Goal: Information Seeking & Learning: Learn about a topic

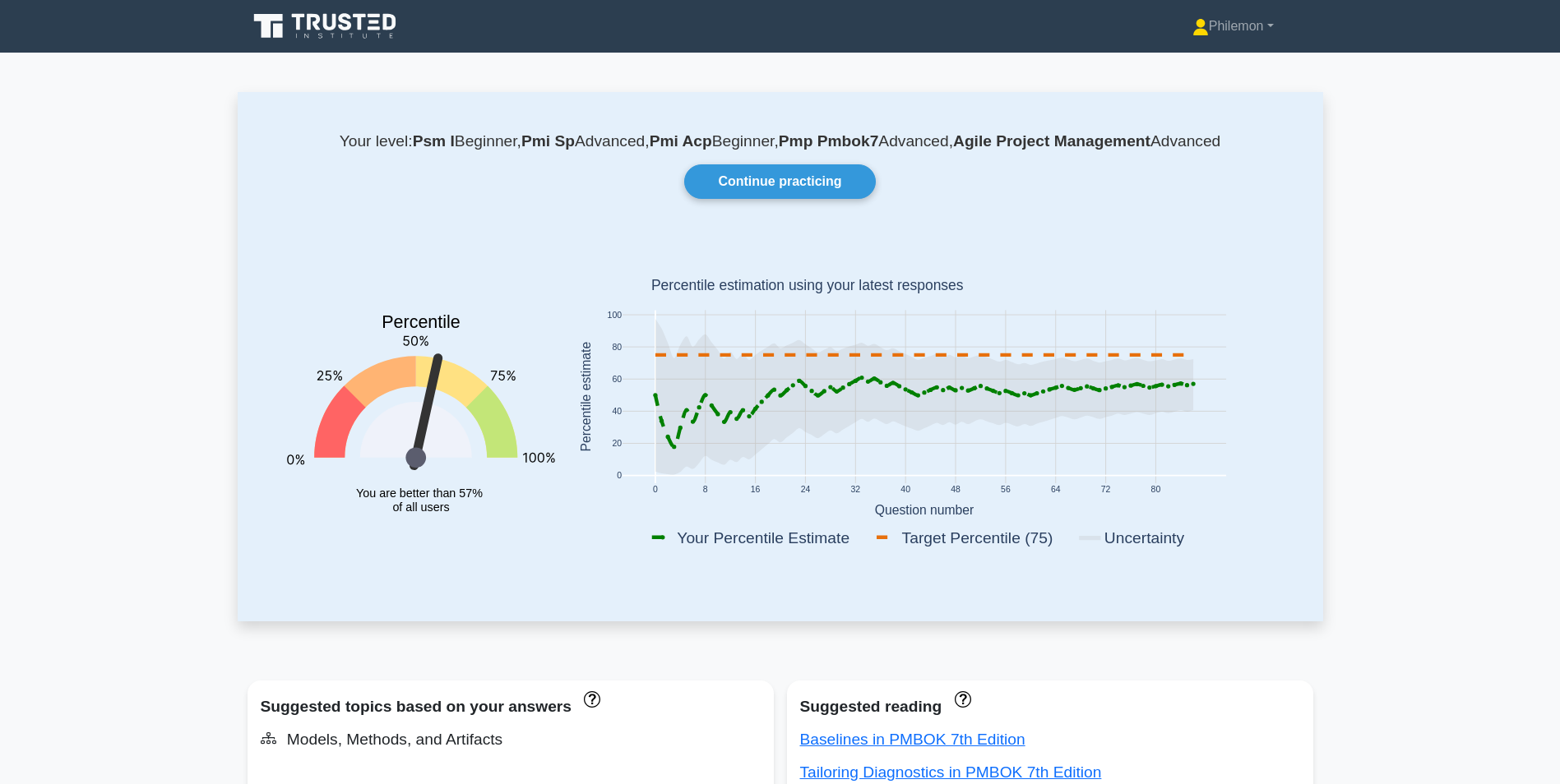
click at [335, 17] on icon at bounding box center [330, 22] width 13 height 17
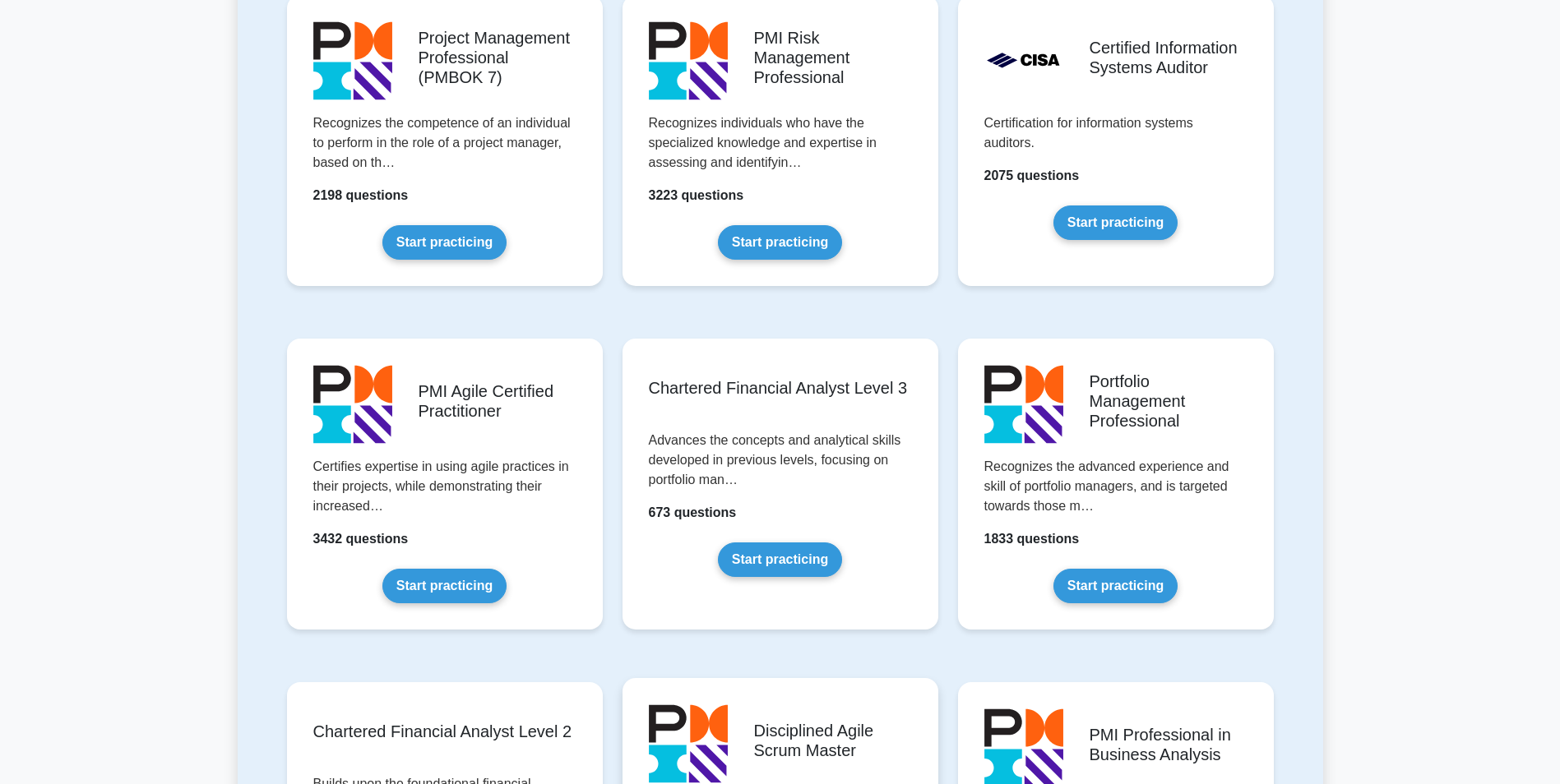
scroll to position [1315, 0]
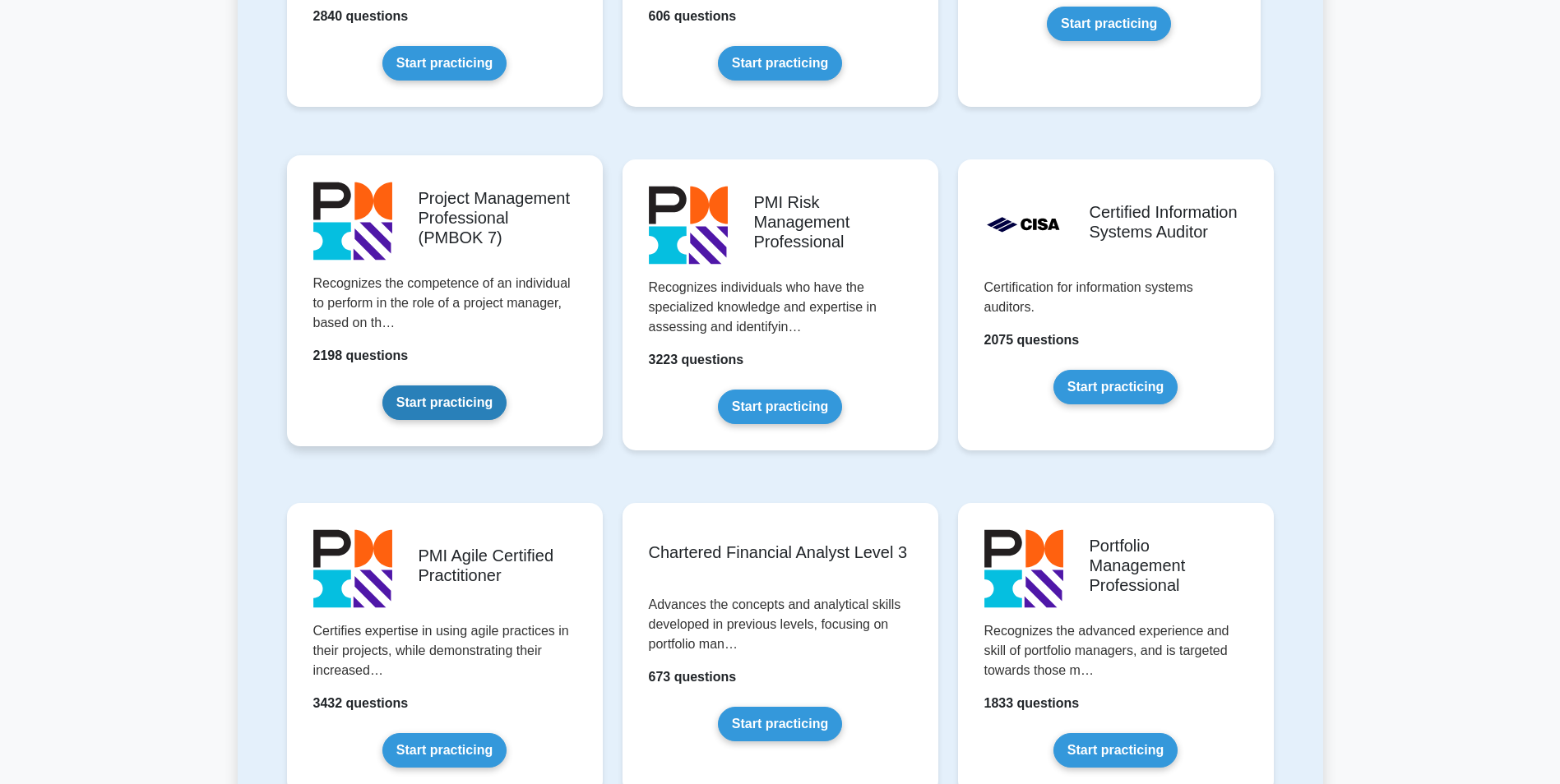
click at [434, 386] on link "Start practicing" at bounding box center [444, 403] width 124 height 34
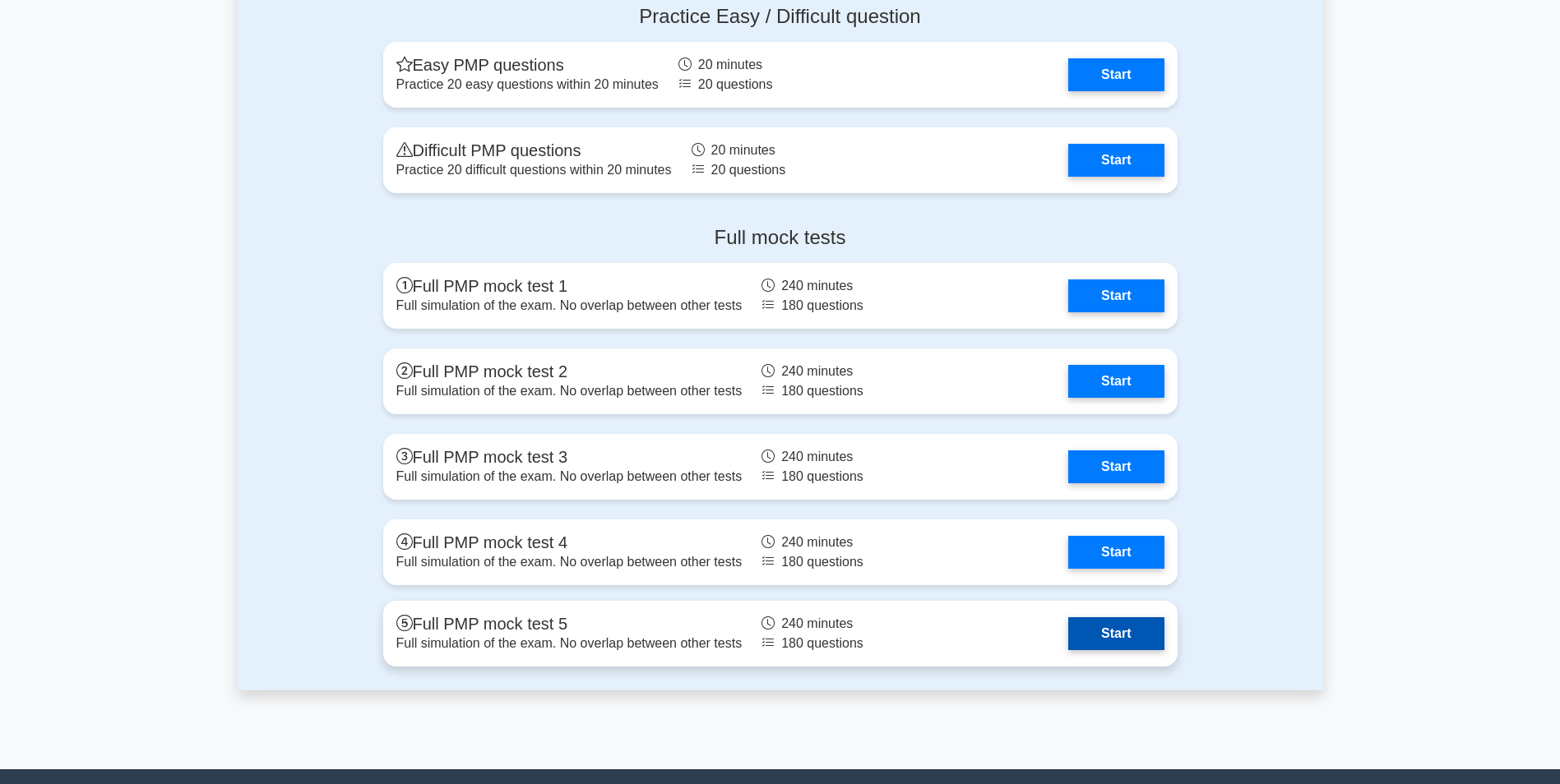
scroll to position [1274, 0]
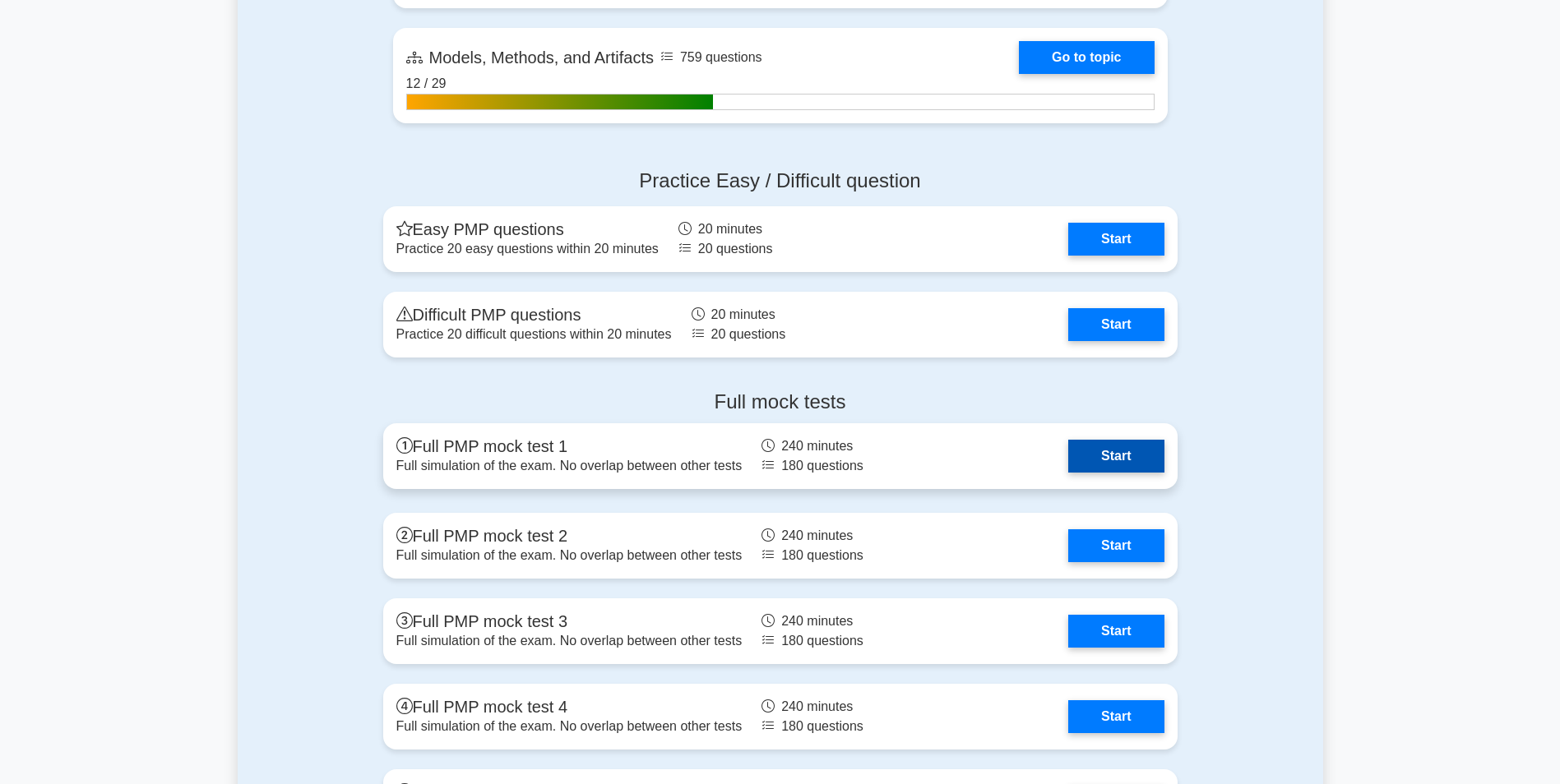
click at [1068, 445] on link "Start" at bounding box center [1116, 455] width 95 height 33
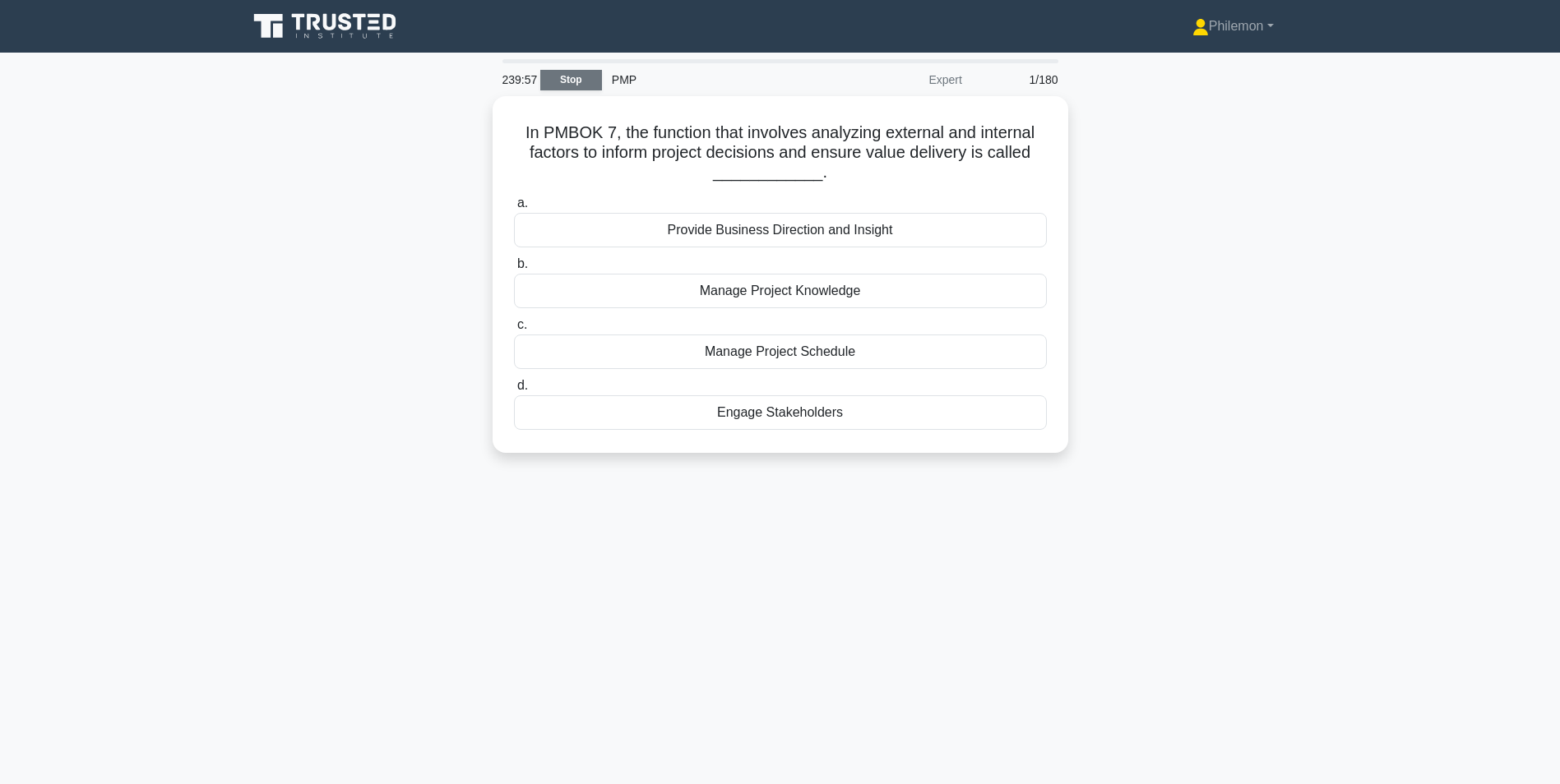
click at [572, 81] on link "Stop" at bounding box center [571, 80] width 62 height 20
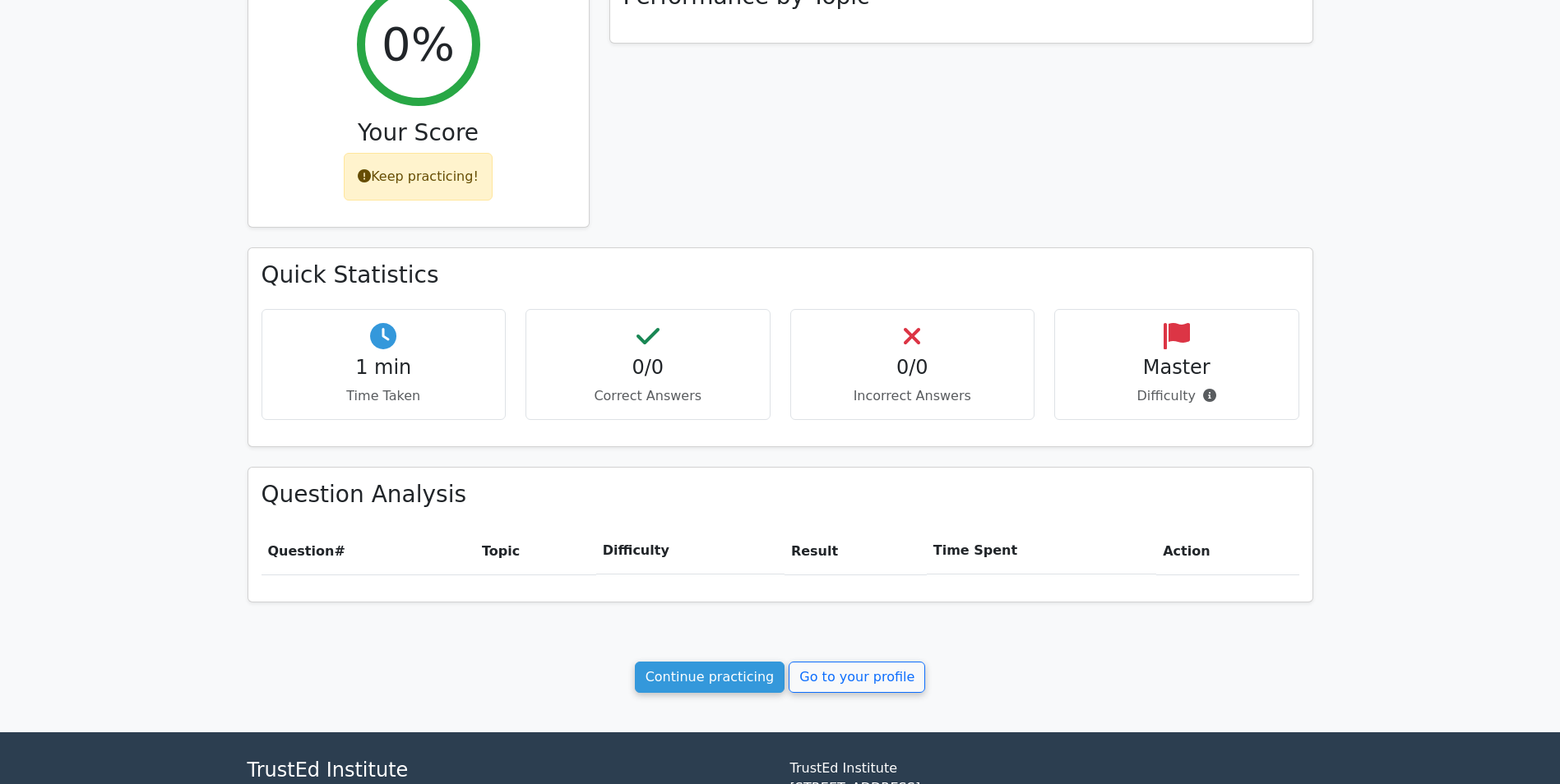
scroll to position [413, 0]
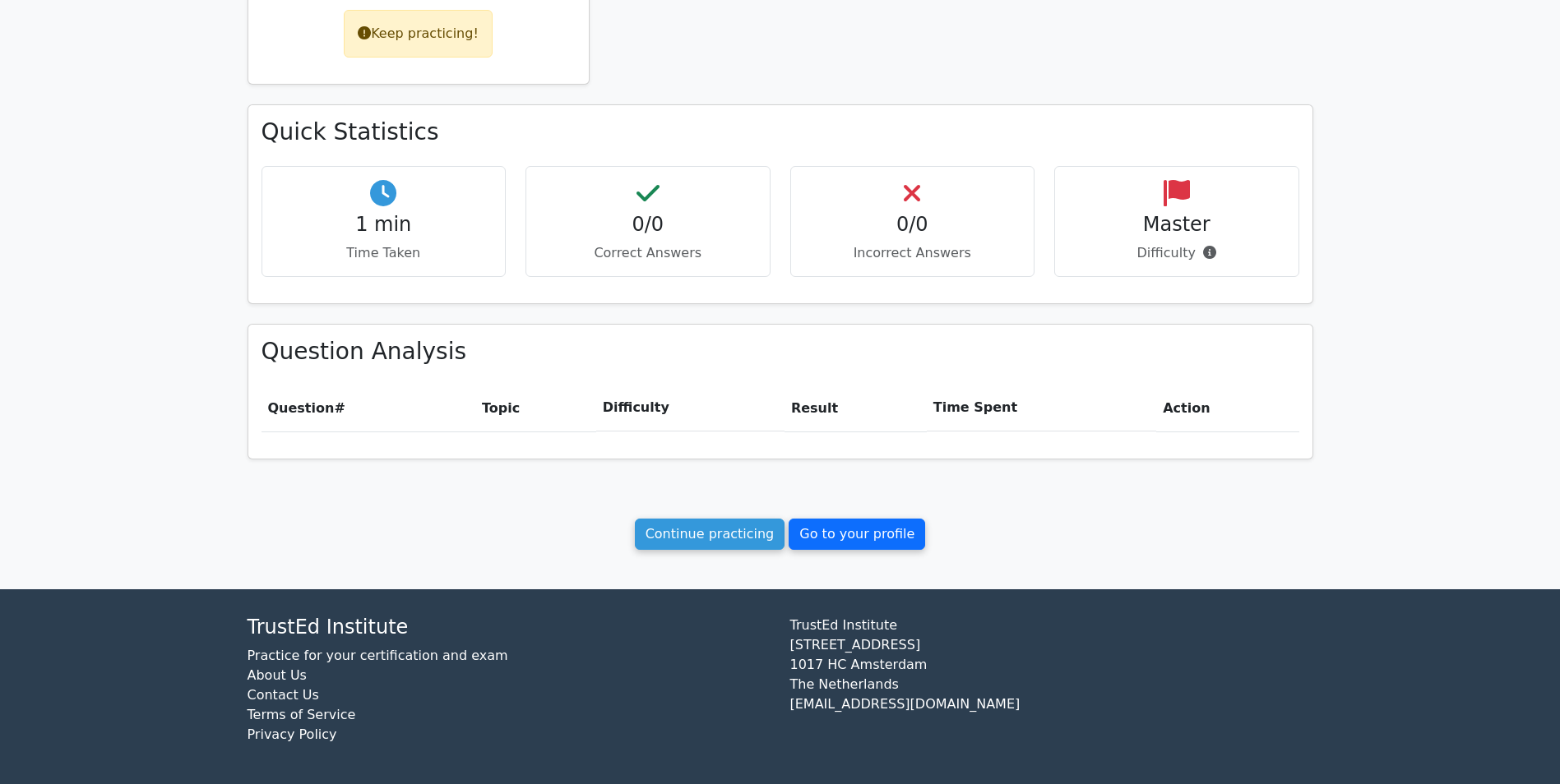
click at [827, 530] on link "Go to your profile" at bounding box center [857, 534] width 136 height 32
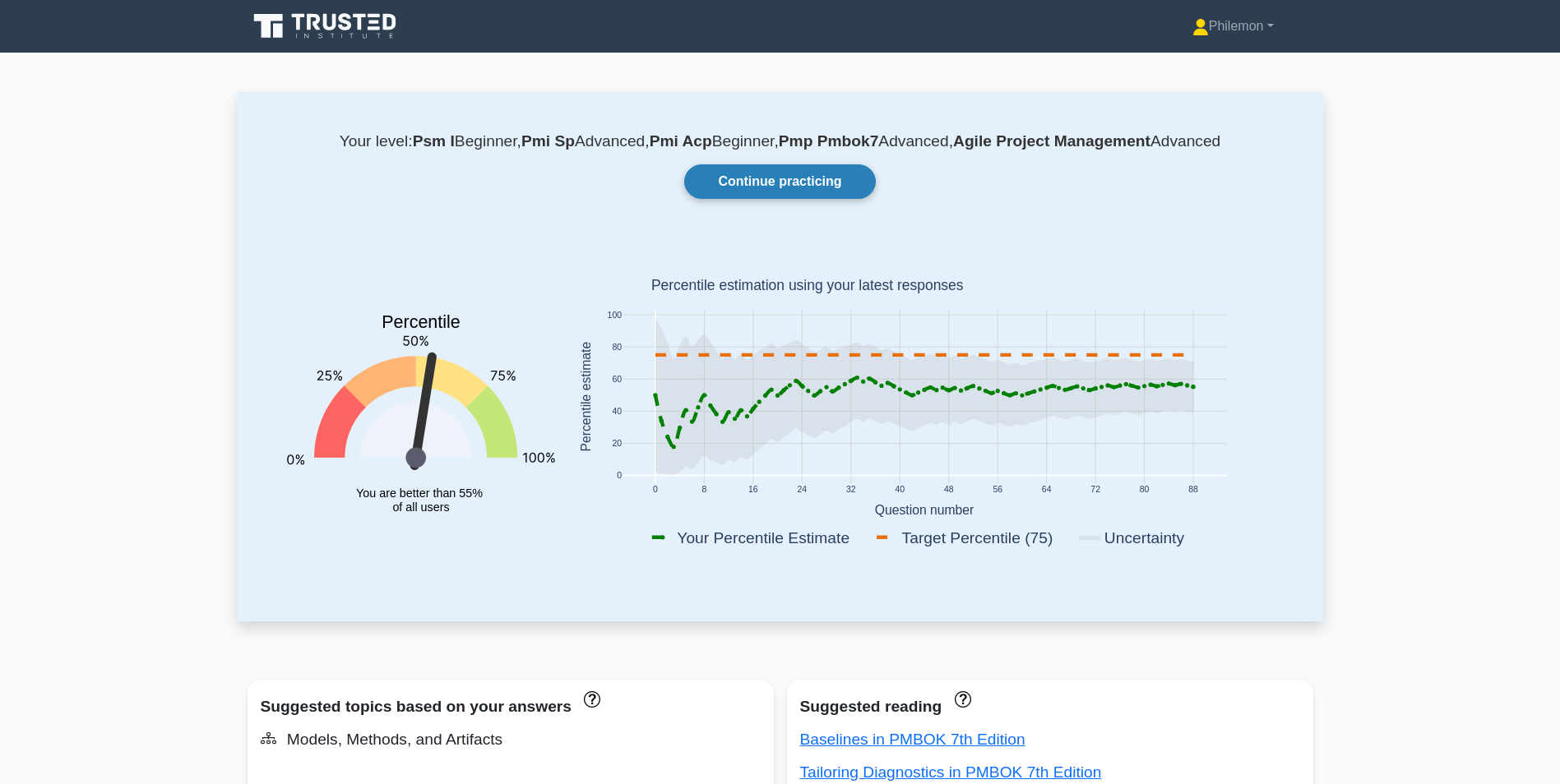
click at [782, 185] on link "Continue practicing" at bounding box center [779, 181] width 191 height 34
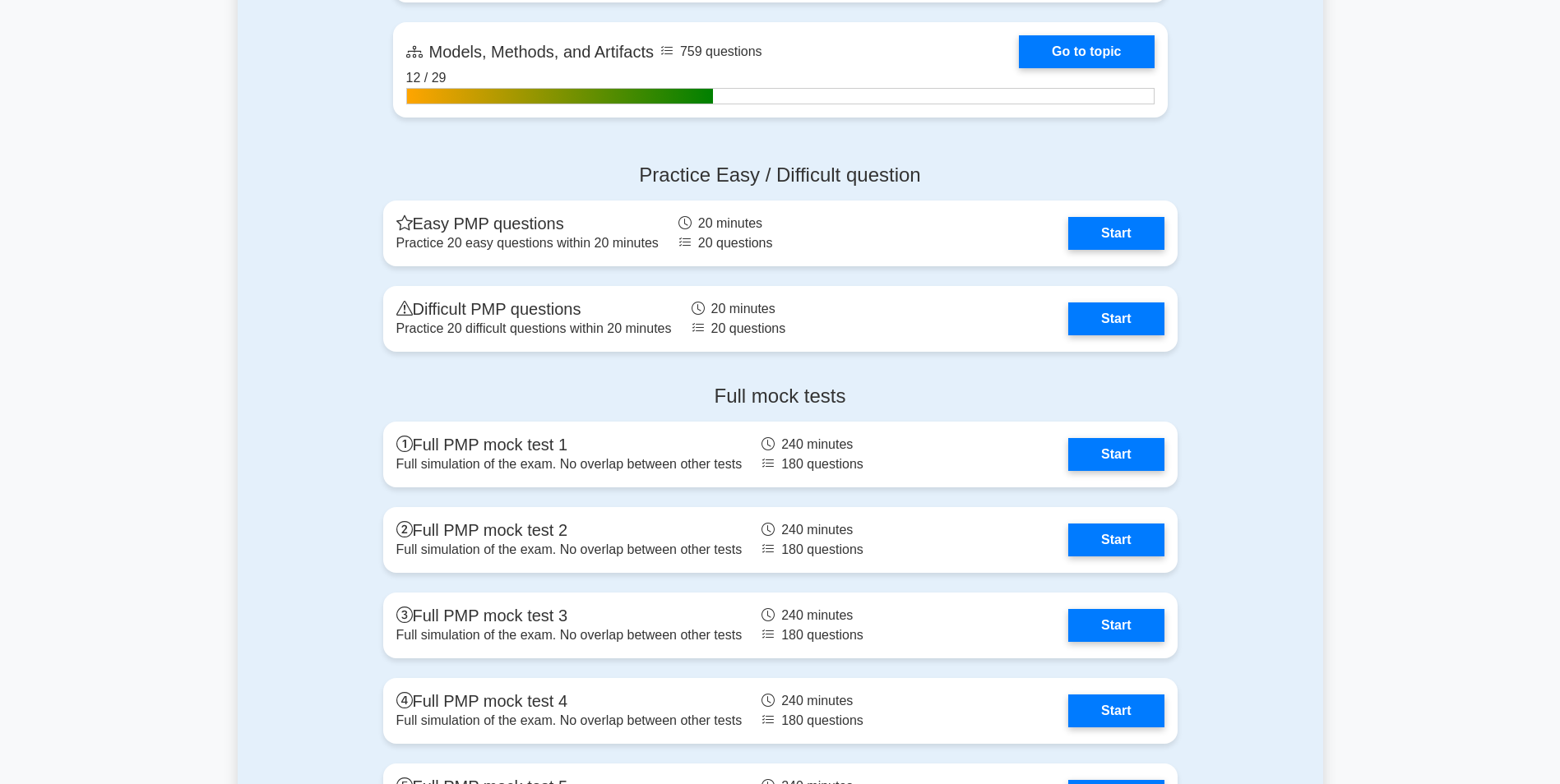
scroll to position [1315, 0]
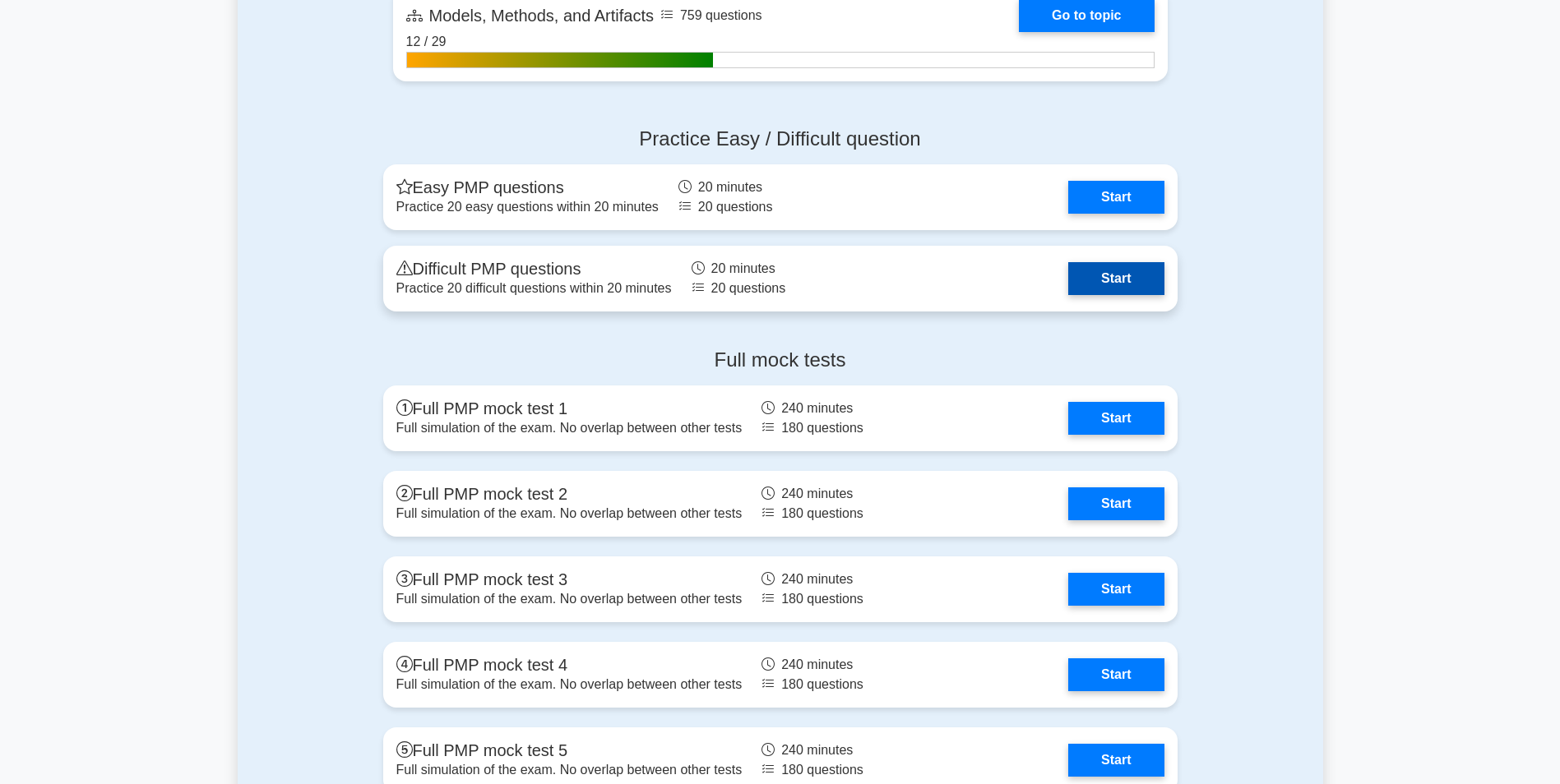
click at [1083, 269] on link "Start" at bounding box center [1116, 278] width 95 height 33
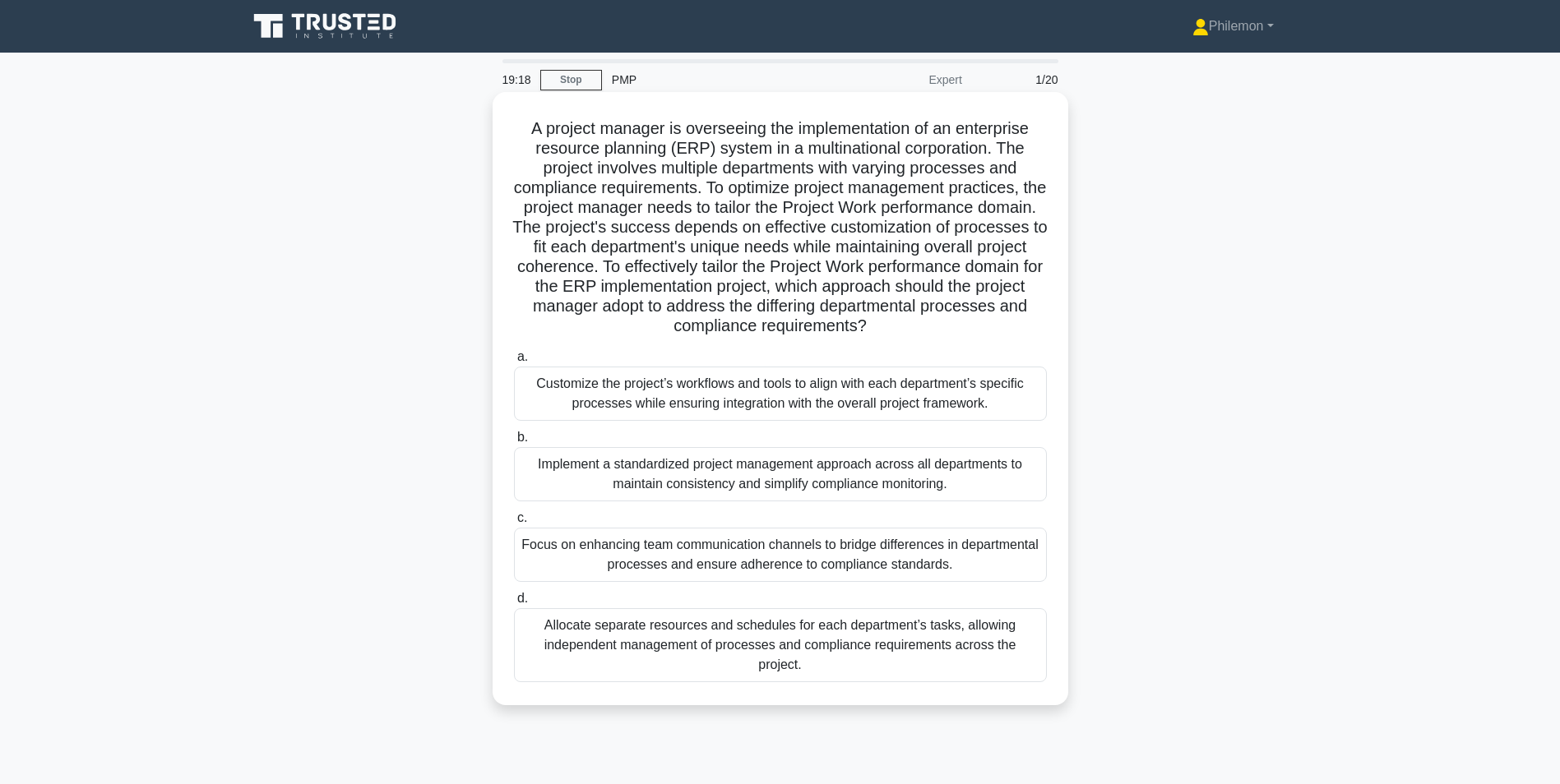
click at [616, 377] on div "Customize the project’s workflows and tools to align with each department’s spe…" at bounding box center [781, 394] width 533 height 54
click at [514, 362] on input "a. Customize the project’s workflows and tools to align with each department’s …" at bounding box center [514, 357] width 0 height 11
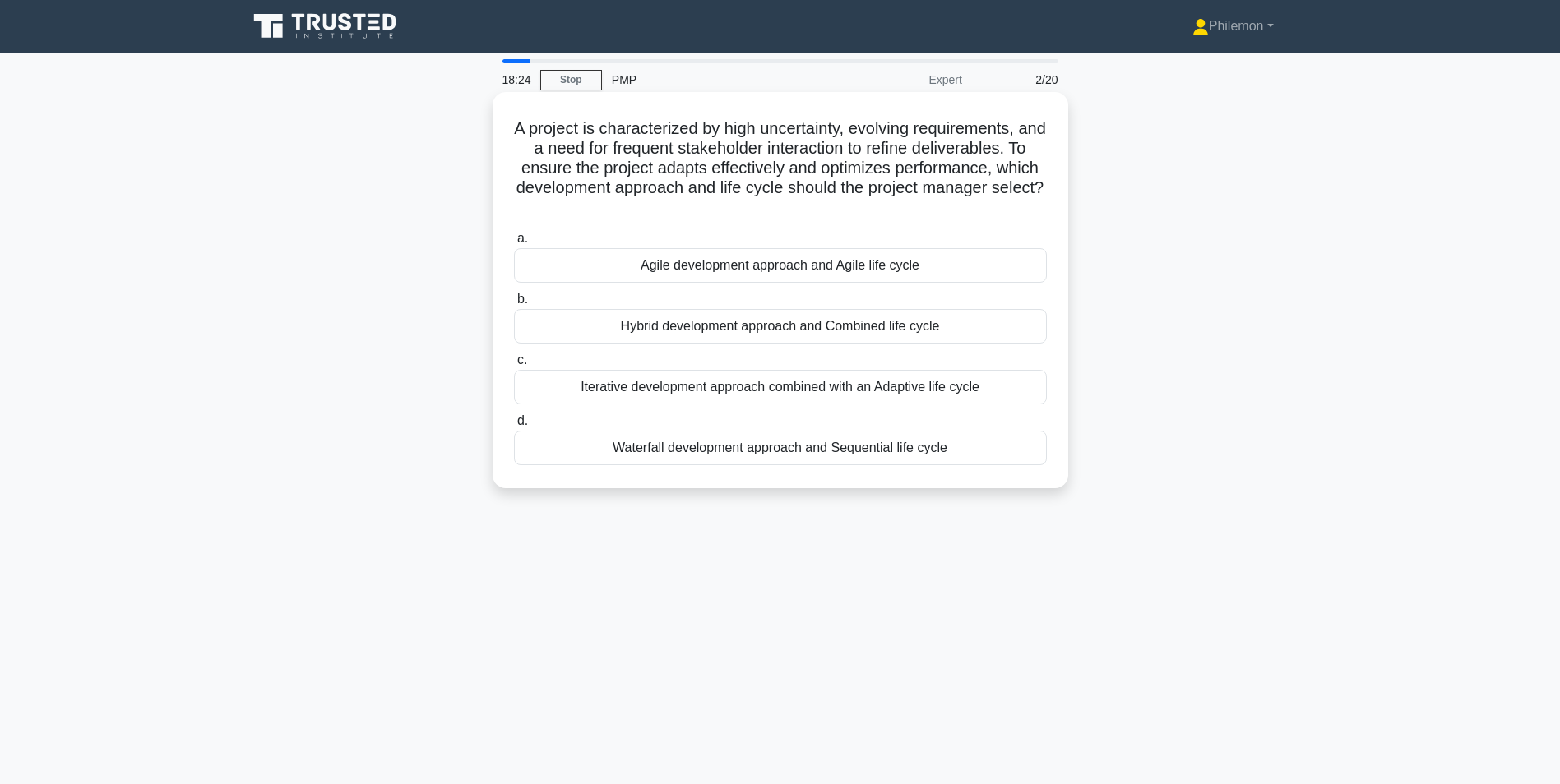
click at [903, 383] on div "Iterative development approach combined with an Adaptive life cycle" at bounding box center [781, 387] width 533 height 34
click at [514, 366] on input "c. Iterative development approach combined with an Adaptive life cycle" at bounding box center [514, 360] width 0 height 11
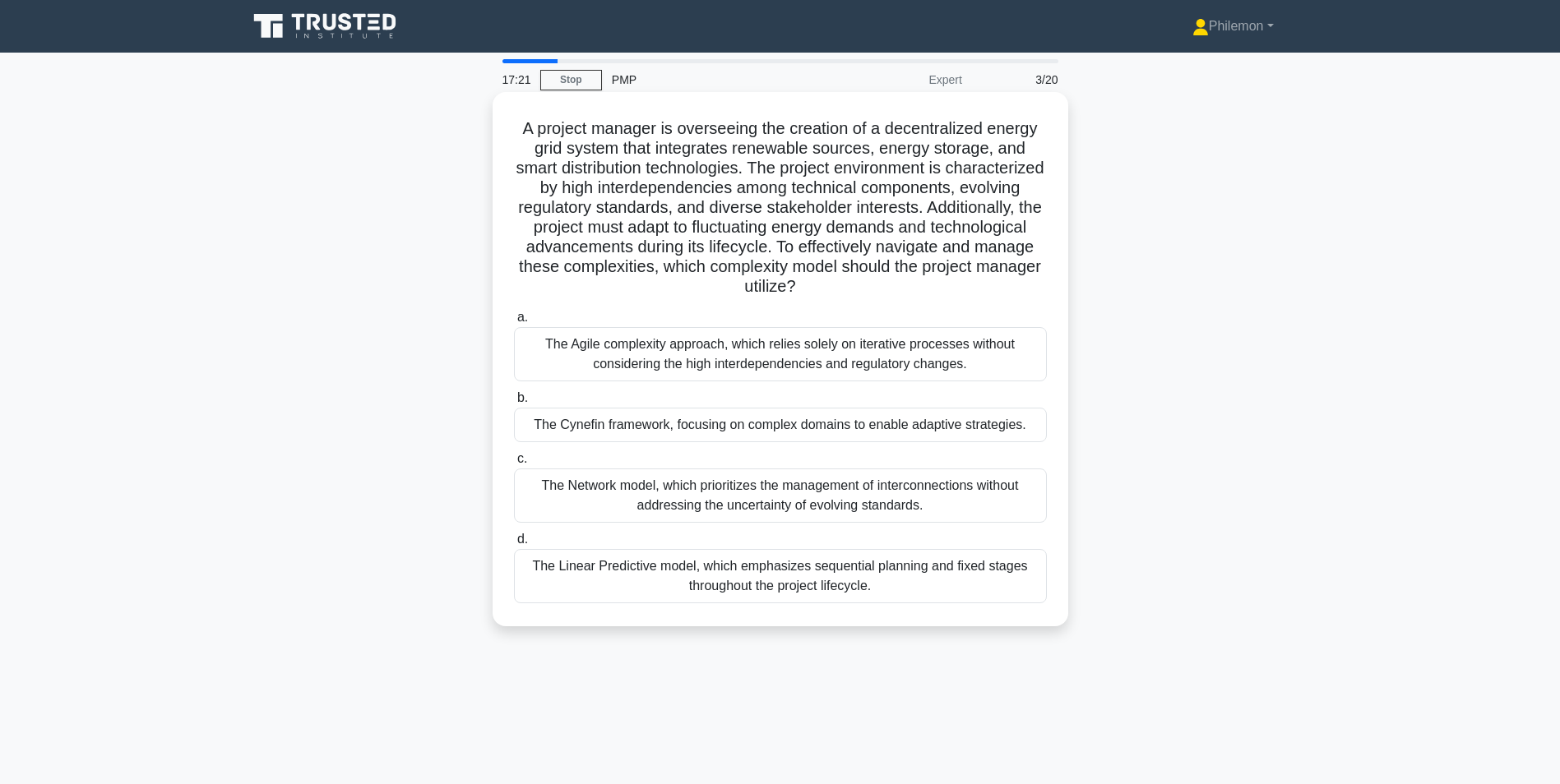
click at [743, 348] on div "The Agile complexity approach, which relies solely on iterative processes witho…" at bounding box center [781, 354] width 533 height 54
click at [514, 323] on input "a. The Agile complexity approach, which relies solely on iterative processes wi…" at bounding box center [514, 317] width 0 height 11
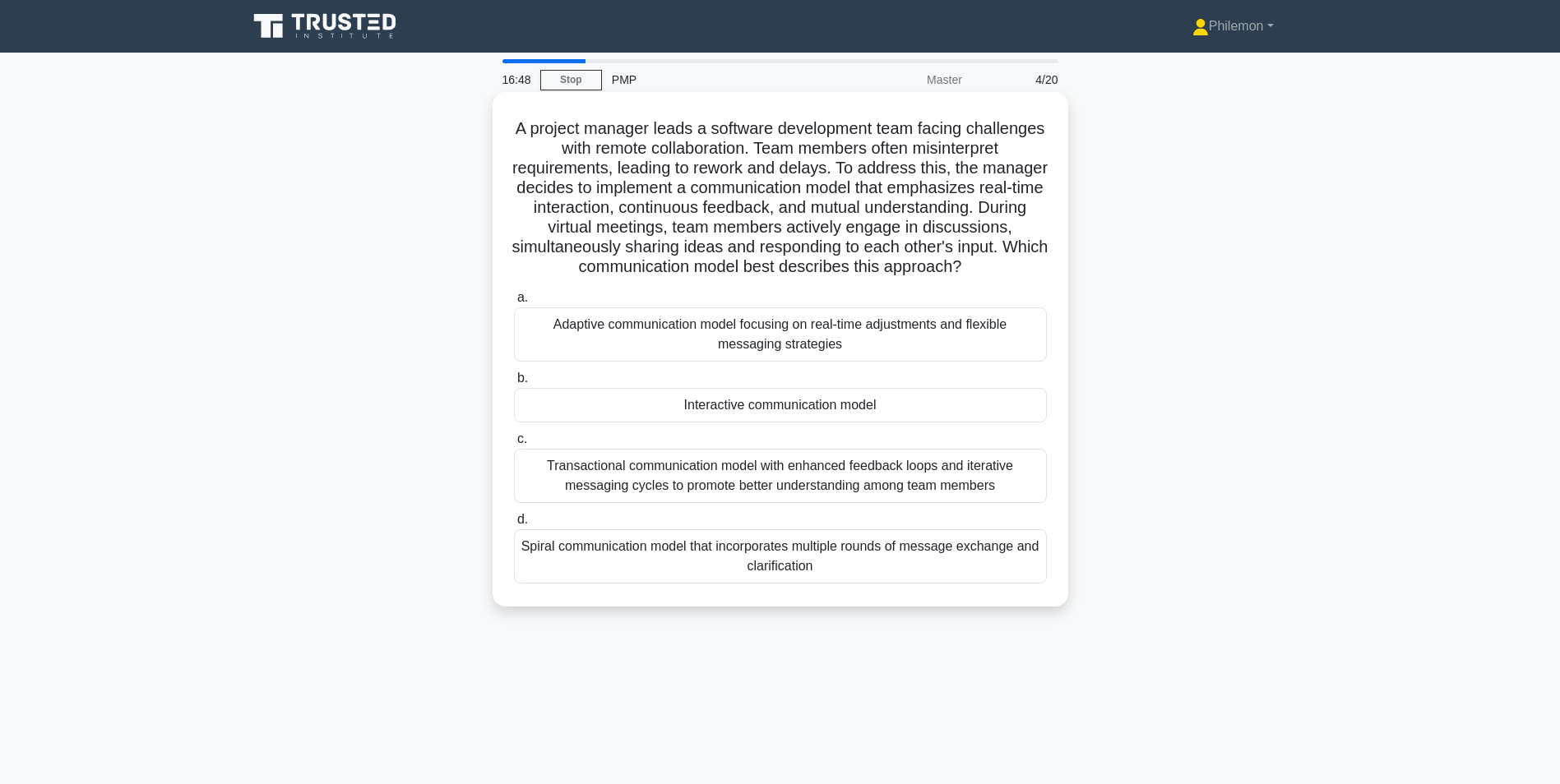
click at [831, 493] on div "Transactional communication model with enhanced feedback loops and iterative me…" at bounding box center [781, 476] width 533 height 54
click at [514, 445] on input "c. Transactional communication model with enhanced feedback loops and iterative…" at bounding box center [514, 439] width 0 height 11
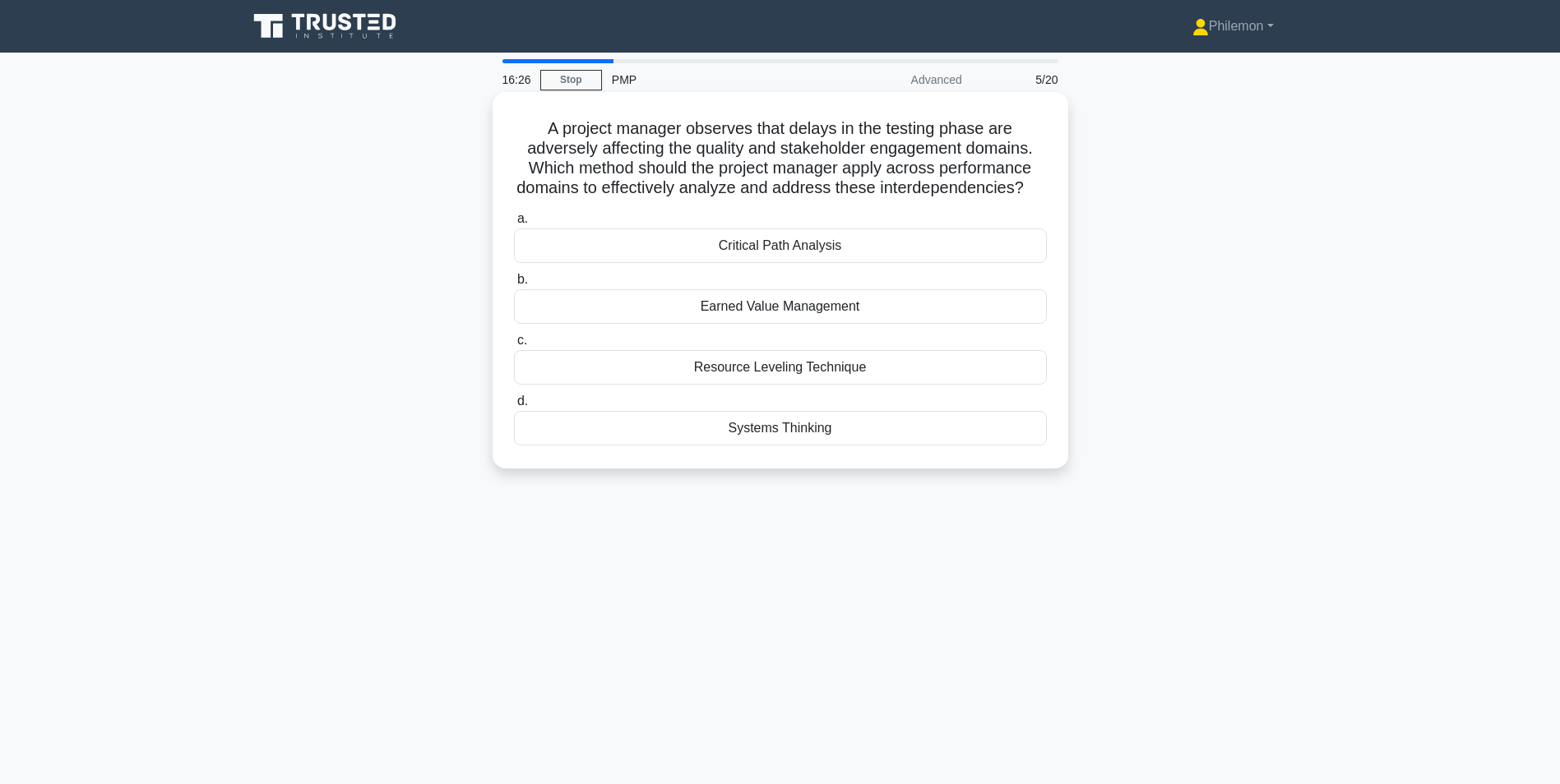
click at [800, 446] on div "Systems Thinking" at bounding box center [781, 428] width 533 height 34
click at [514, 407] on input "d. Systems Thinking" at bounding box center [514, 402] width 0 height 11
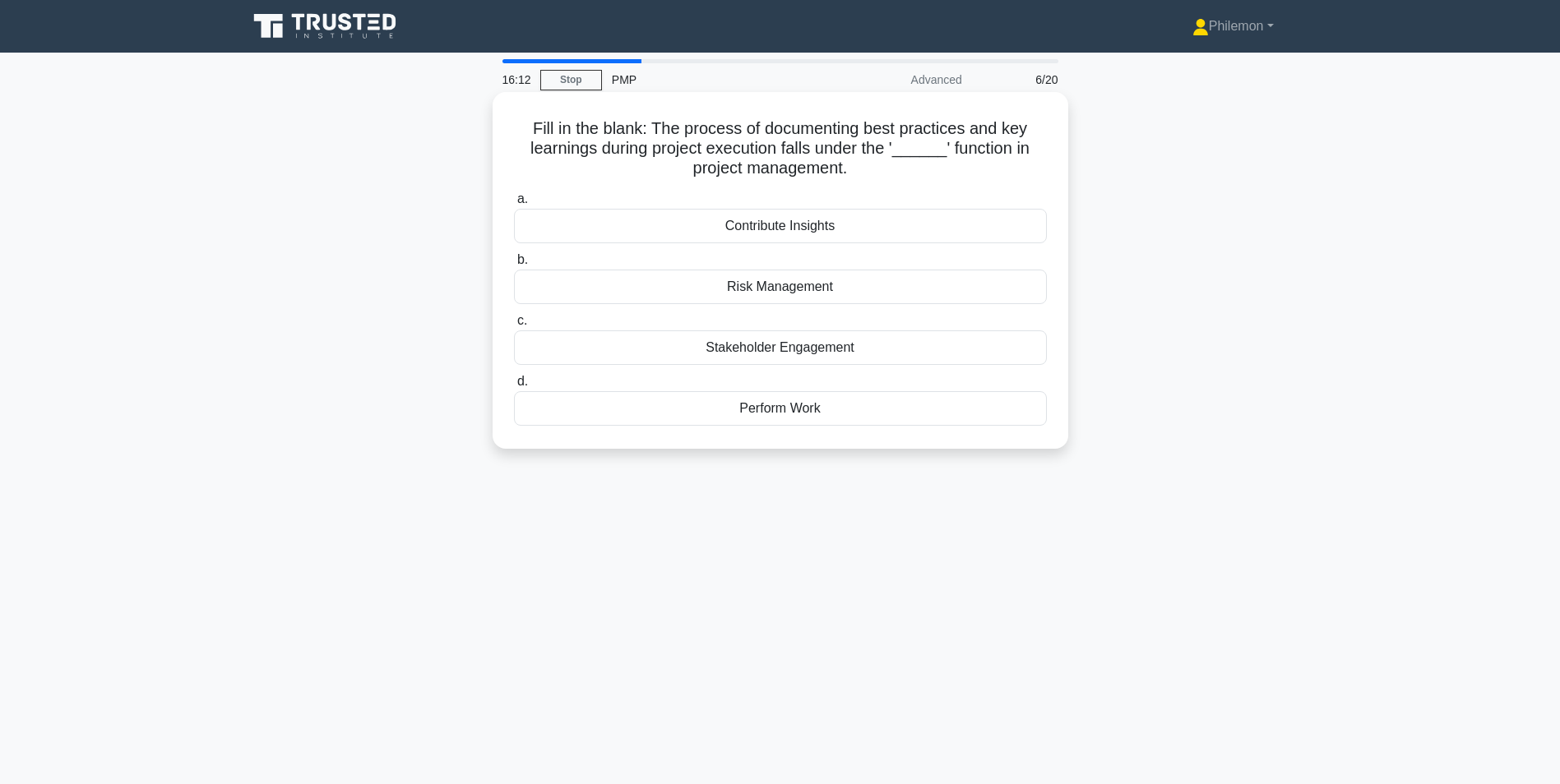
click at [793, 416] on div "Perform Work" at bounding box center [781, 408] width 533 height 34
click at [514, 388] on input "d. Perform Work" at bounding box center [514, 381] width 0 height 11
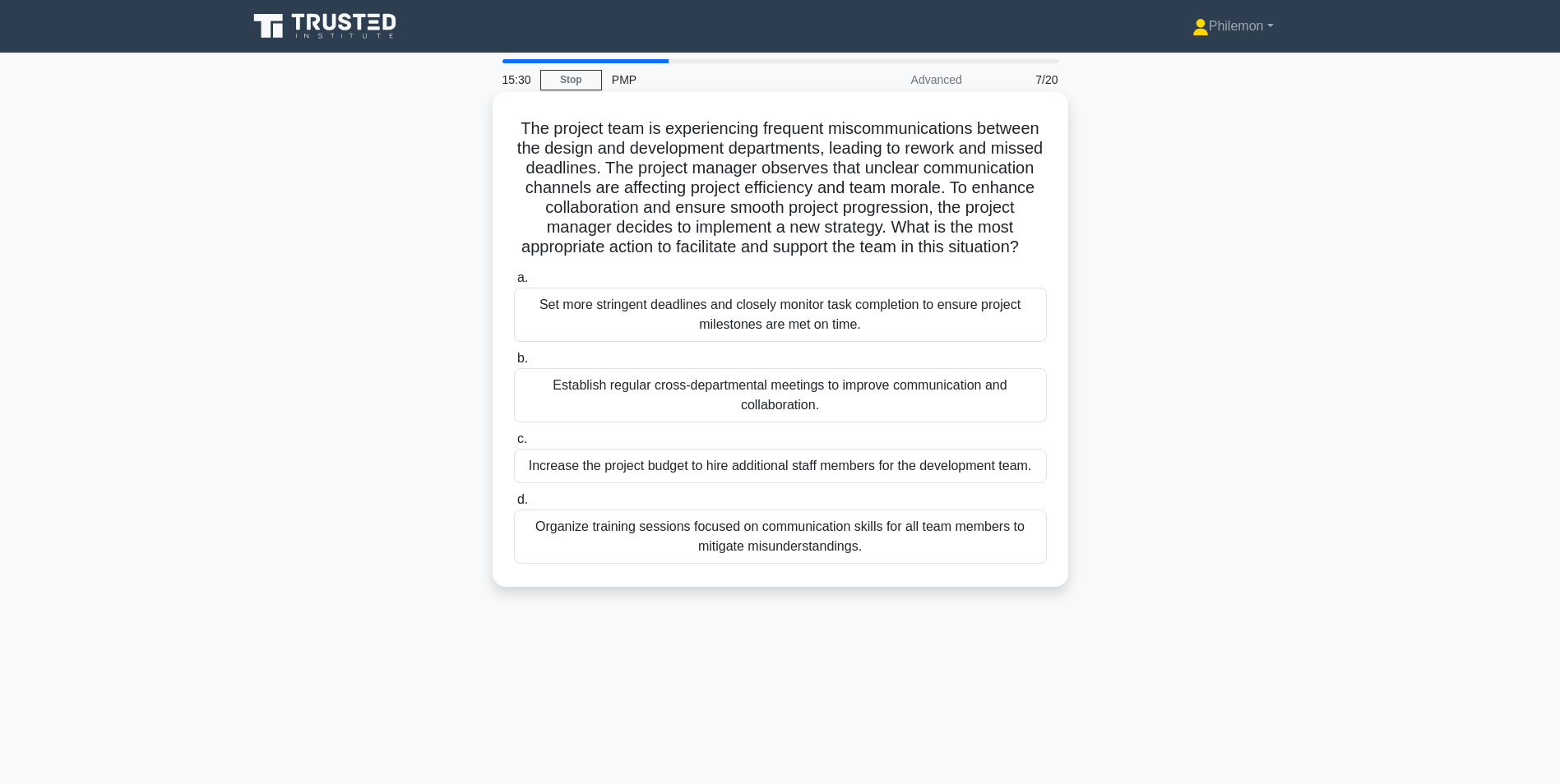
click at [765, 558] on div "Organize training sessions focused on communication skills for all team members…" at bounding box center [781, 537] width 533 height 54
click at [514, 505] on input "d. Organize training sessions focused on communication skills for all team memb…" at bounding box center [514, 500] width 0 height 11
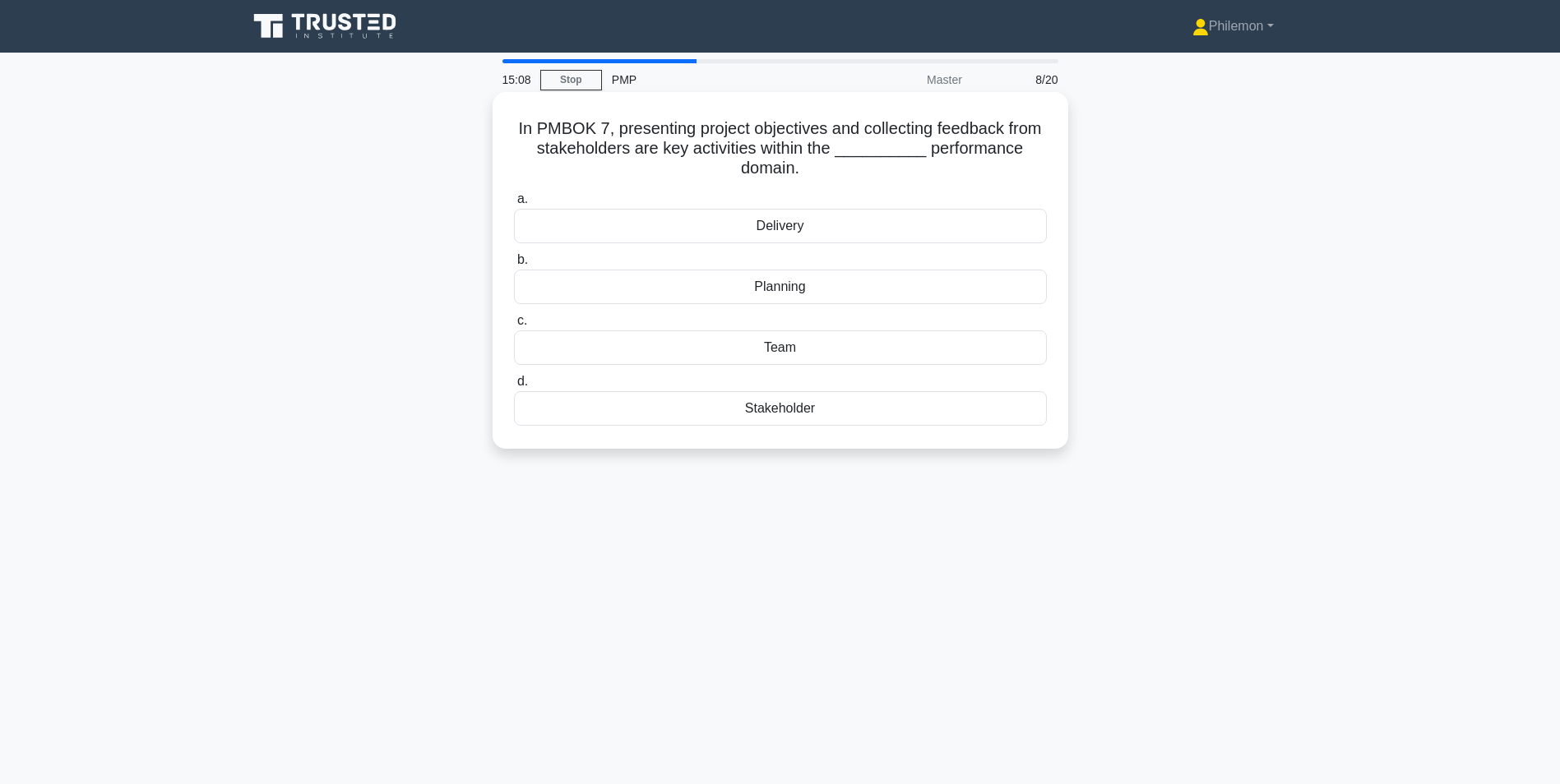
click at [785, 287] on div "Planning" at bounding box center [781, 287] width 533 height 34
click at [514, 265] on input "b. Planning" at bounding box center [514, 260] width 0 height 11
click at [794, 413] on div "Norming" at bounding box center [781, 408] width 533 height 34
click at [514, 388] on input "d. Norming" at bounding box center [514, 381] width 0 height 11
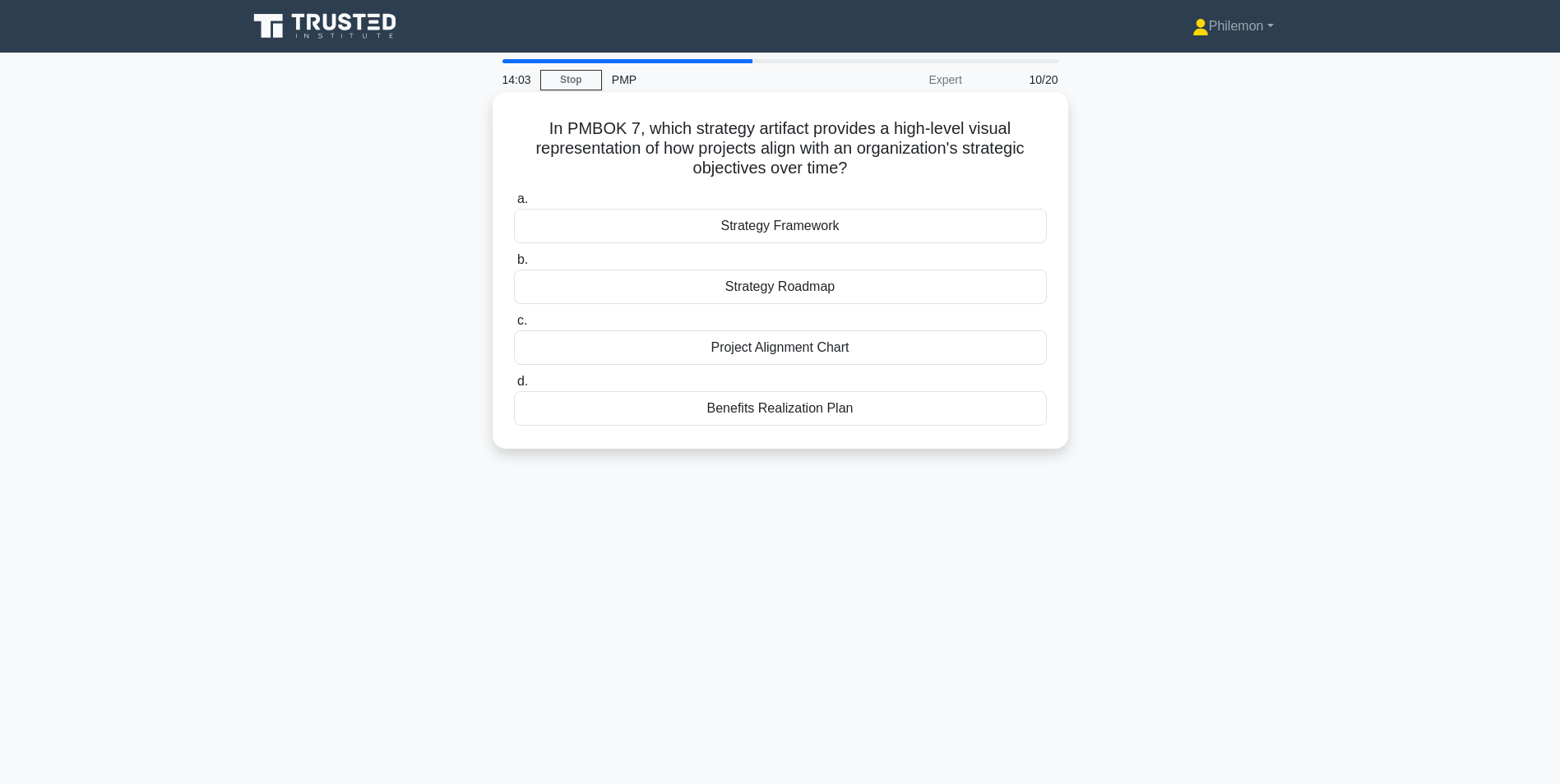
click at [769, 285] on div "Strategy Roadmap" at bounding box center [781, 287] width 533 height 34
click at [514, 265] on input "b. Strategy Roadmap" at bounding box center [514, 260] width 0 height 11
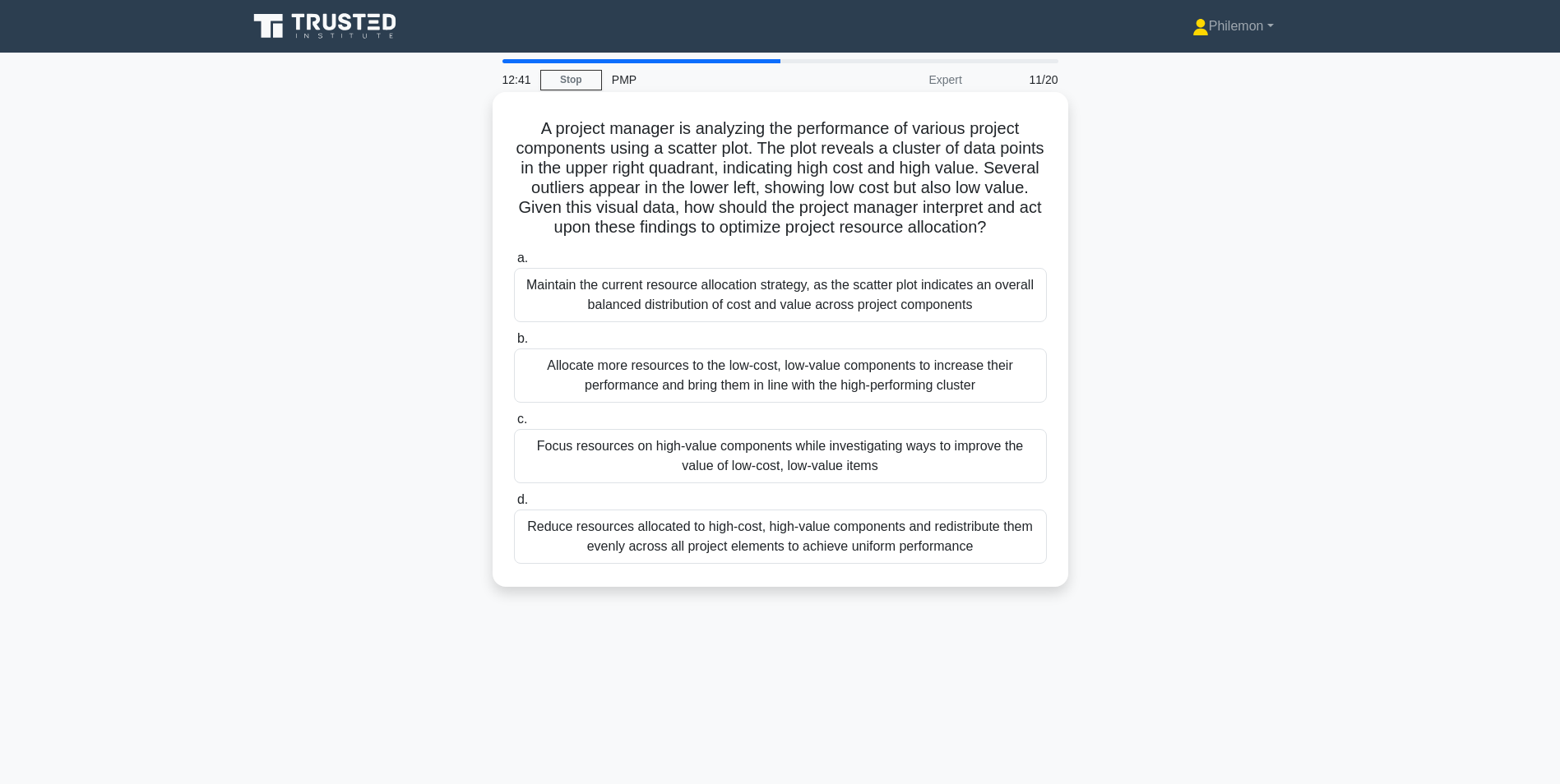
click at [853, 548] on div "Reduce resources allocated to high-cost, high-value components and redistribute…" at bounding box center [781, 537] width 533 height 54
click at [514, 505] on input "d. Reduce resources allocated to high-cost, high-value components and redistrib…" at bounding box center [514, 500] width 0 height 11
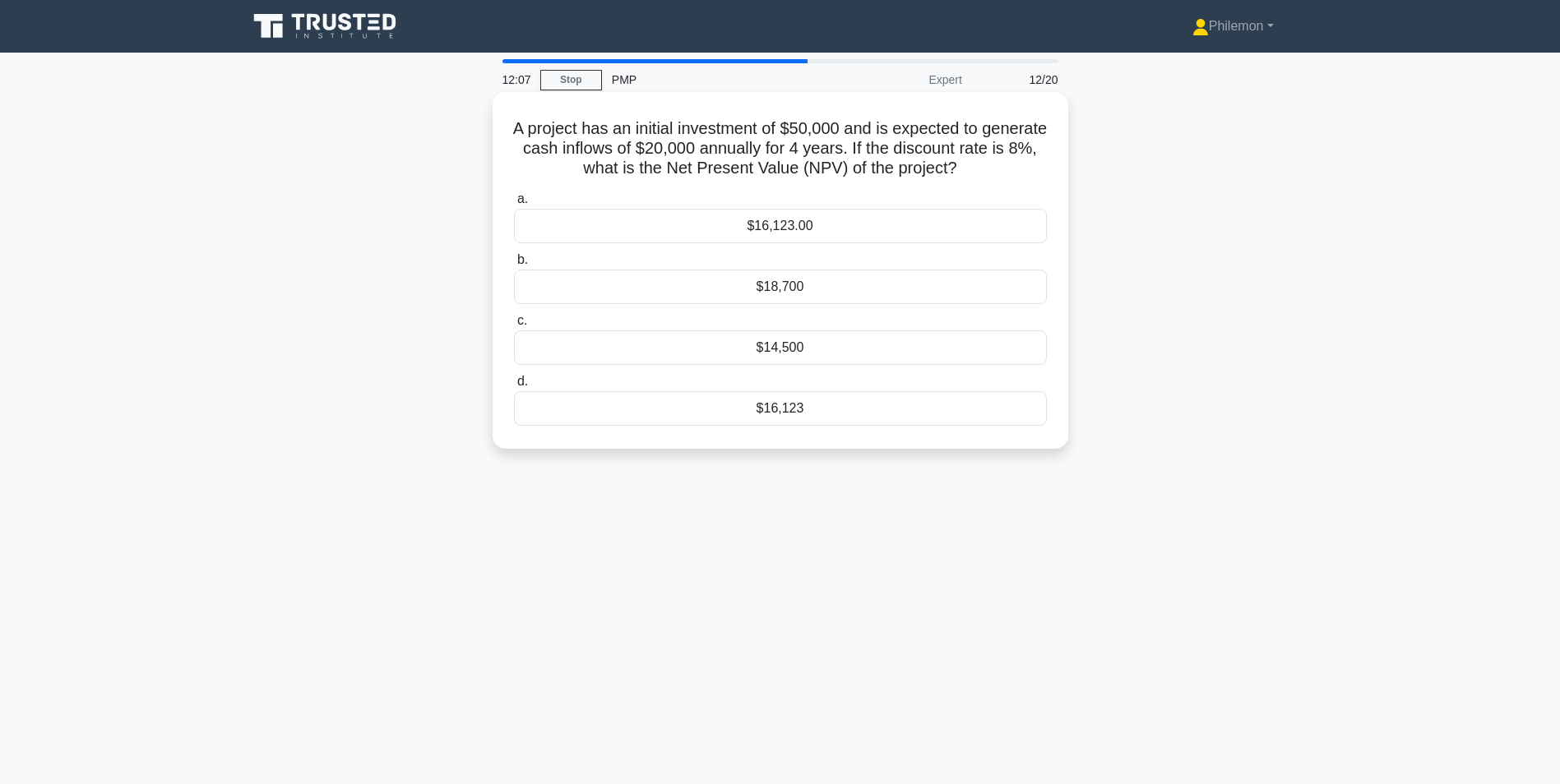
click at [793, 415] on div "$16,123" at bounding box center [781, 408] width 533 height 34
click at [514, 388] on input "d. $16,123" at bounding box center [514, 381] width 0 height 11
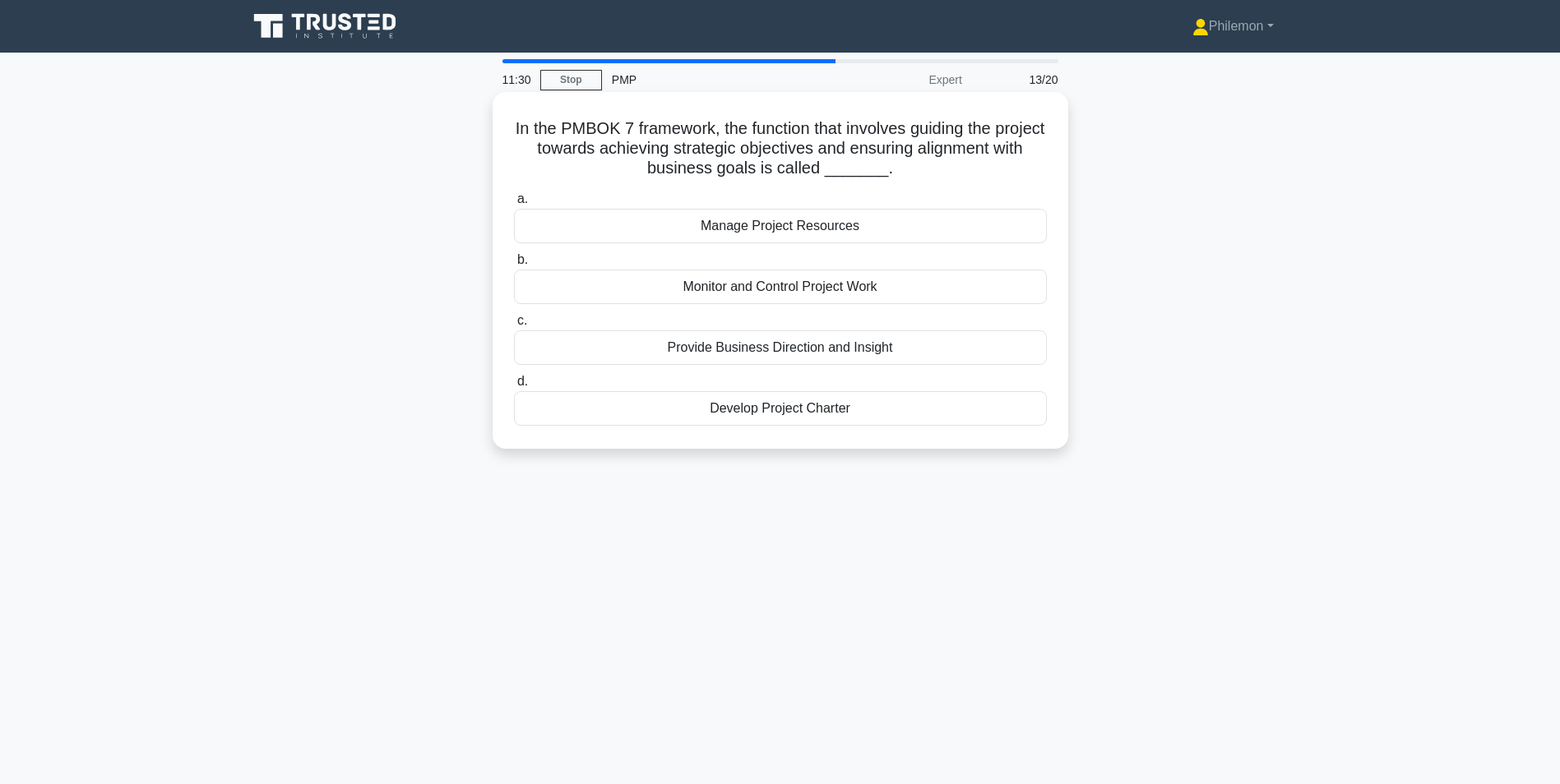
click at [721, 356] on div "Provide Business Direction and Insight" at bounding box center [781, 347] width 533 height 34
click at [514, 326] on input "c. Provide Business Direction and Insight" at bounding box center [514, 321] width 0 height 11
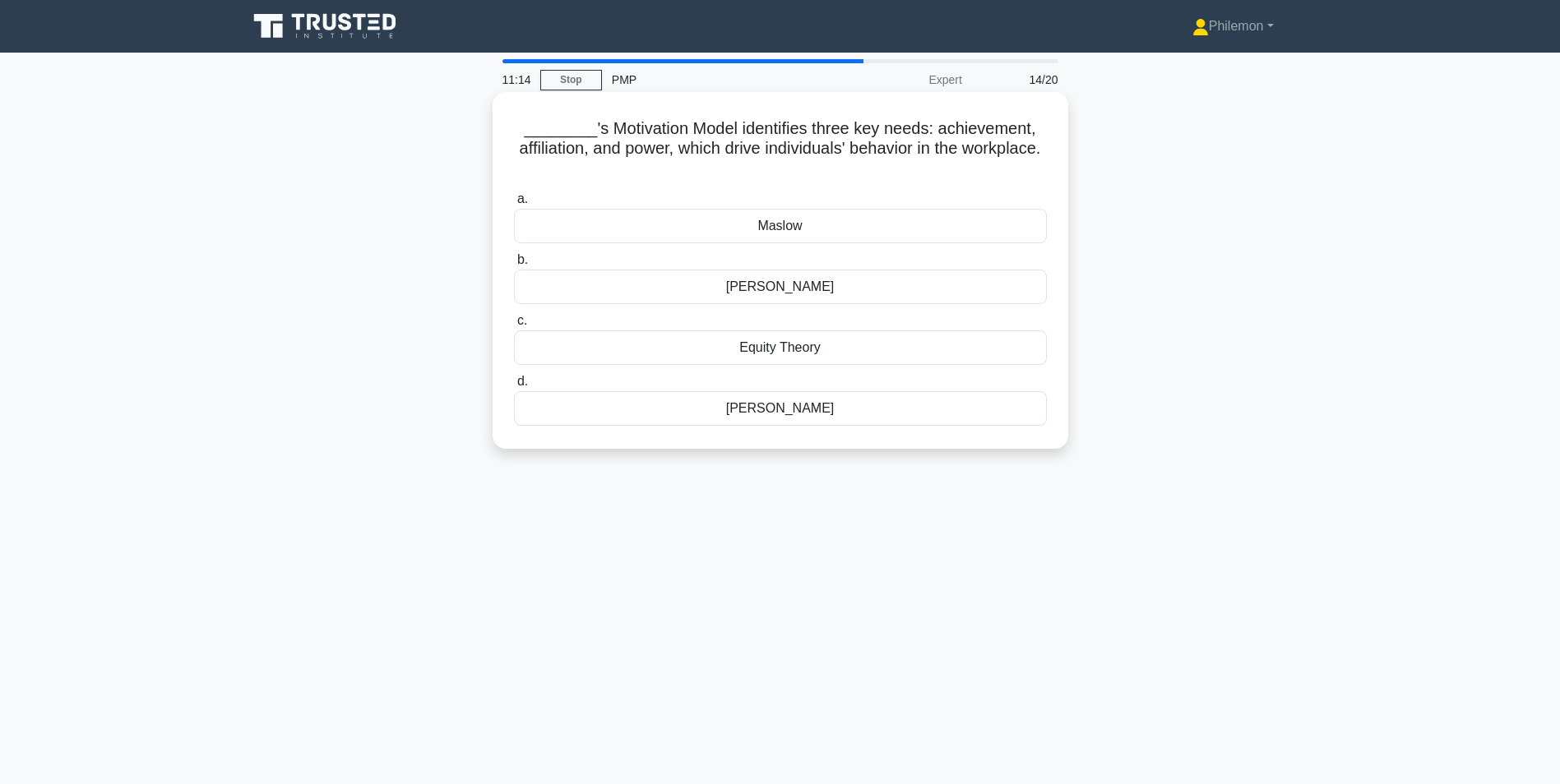
click at [789, 286] on div "Herzberg" at bounding box center [781, 287] width 533 height 34
click at [514, 265] on input "b. Herzberg" at bounding box center [514, 260] width 0 height 11
click at [799, 412] on div "Bottom-up" at bounding box center [781, 408] width 533 height 34
click at [514, 388] on input "d. Bottom-up" at bounding box center [514, 381] width 0 height 11
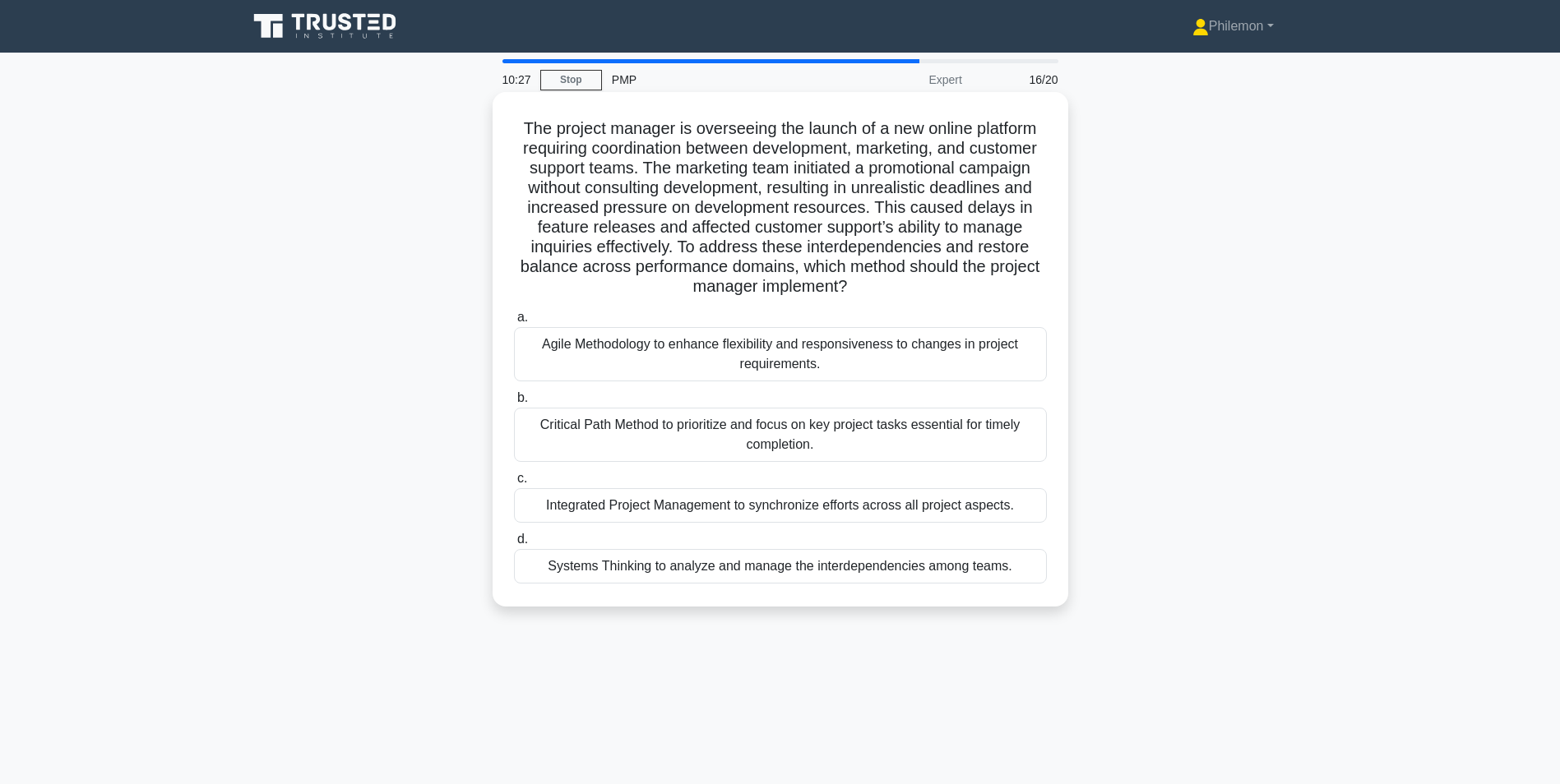
click at [642, 570] on div "Systems Thinking to analyze and manage the interdependencies among teams." at bounding box center [781, 566] width 533 height 34
click at [514, 545] on input "d. Systems Thinking to analyze and manage the interdependencies among teams." at bounding box center [514, 540] width 0 height 11
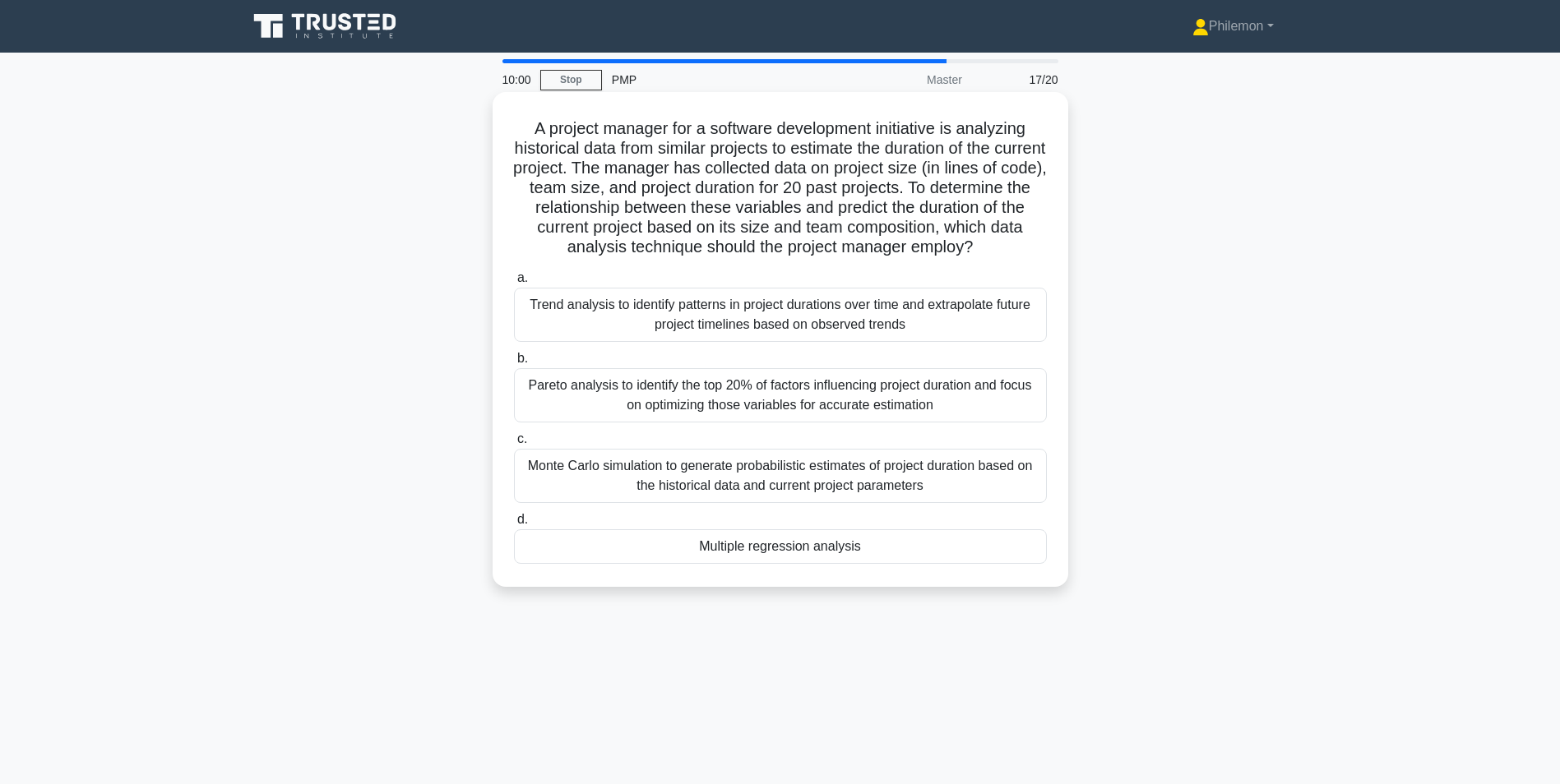
click at [629, 475] on div "Monte Carlo simulation to generate probabilistic estimates of project duration …" at bounding box center [781, 476] width 533 height 54
click at [514, 445] on input "c. Monte Carlo simulation to generate probabilistic estimates of project durati…" at bounding box center [514, 439] width 0 height 11
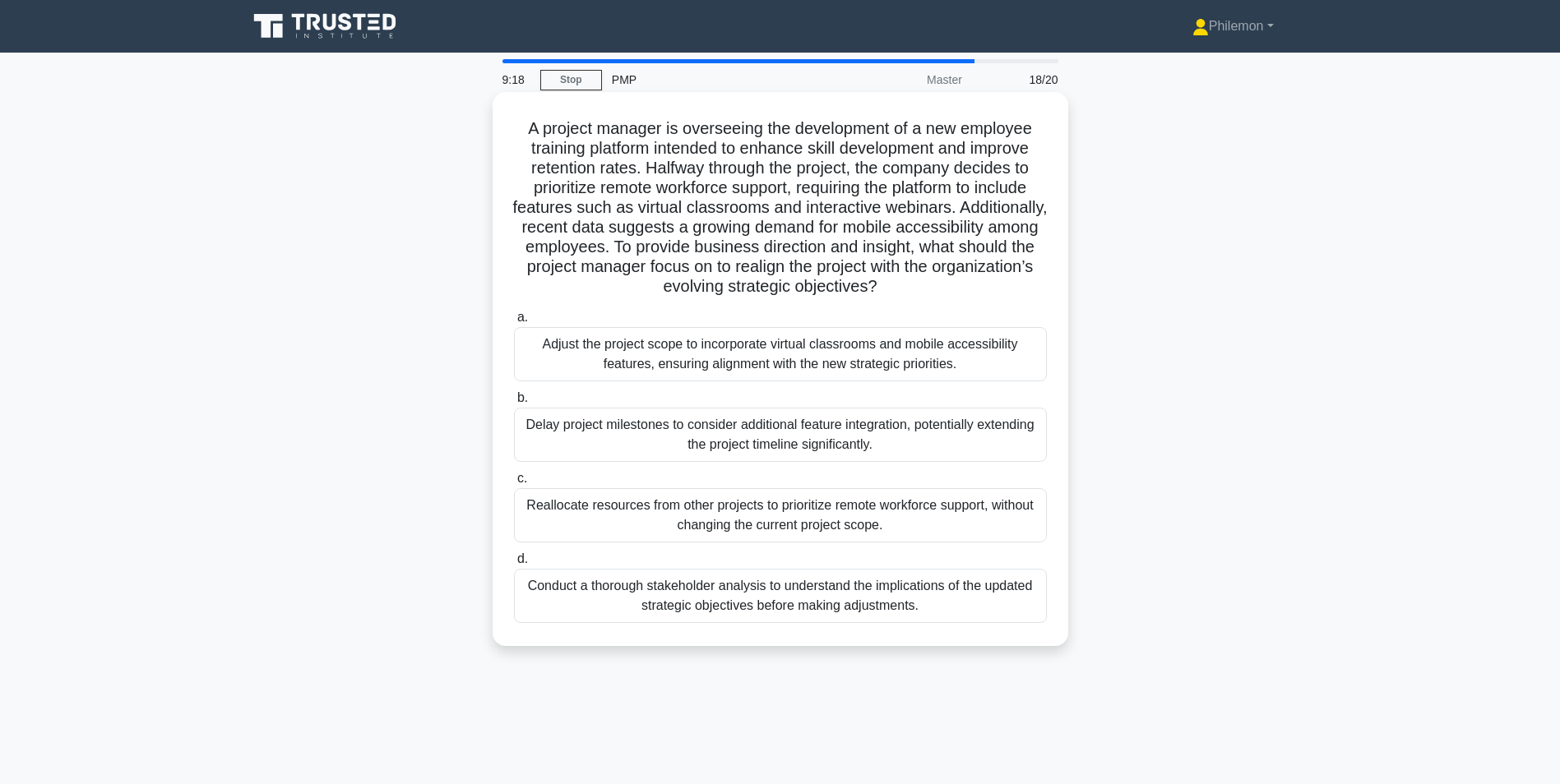
click at [615, 590] on div "Conduct a thorough stakeholder analysis to understand the implications of the u…" at bounding box center [781, 596] width 533 height 54
click at [514, 565] on input "d. Conduct a thorough stakeholder analysis to understand the implications of th…" at bounding box center [514, 559] width 0 height 11
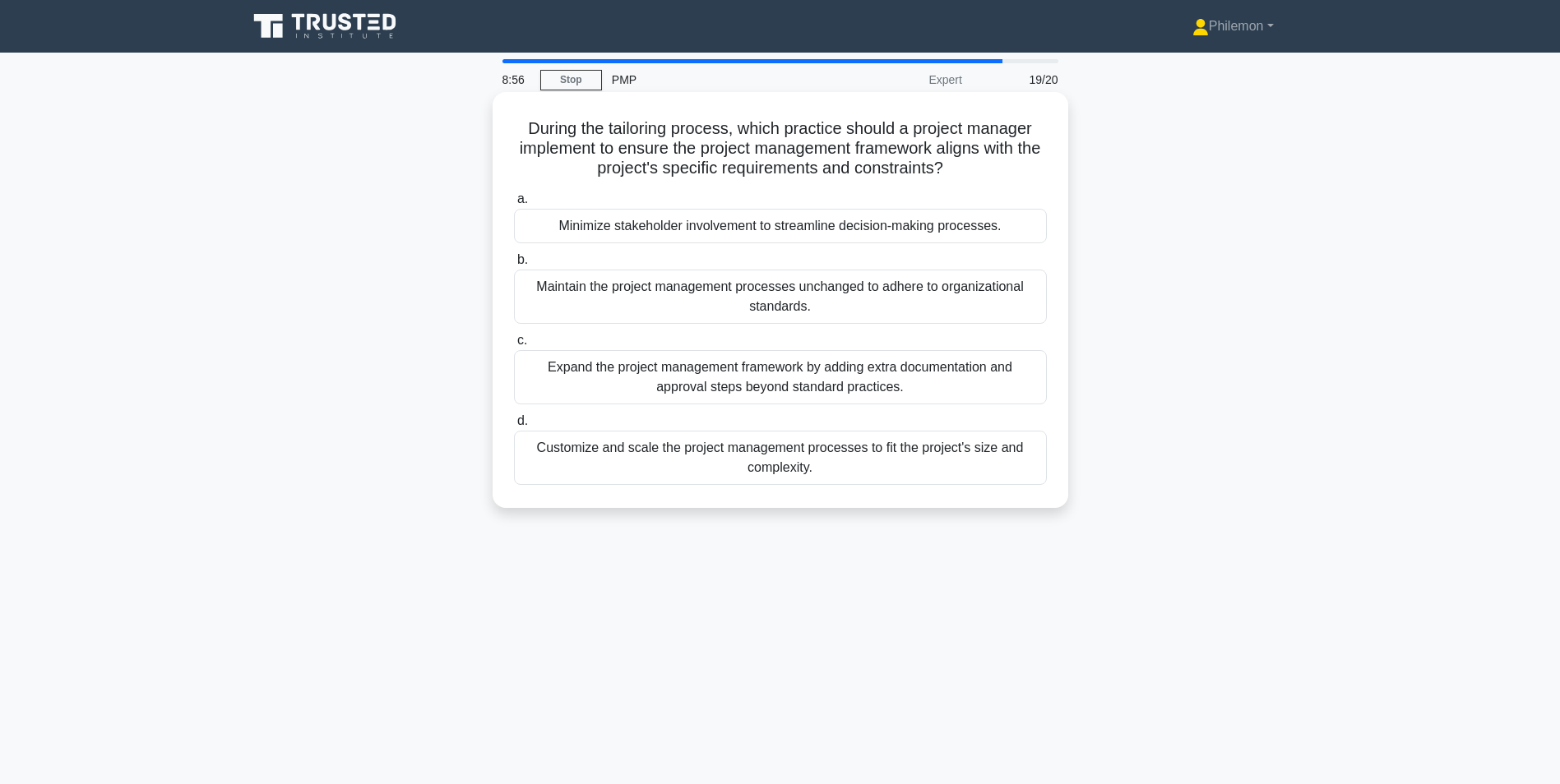
click at [627, 460] on div "Customize and scale the project management processes to fit the project's size …" at bounding box center [781, 458] width 533 height 54
click at [514, 426] on input "d. Customize and scale the project management processes to fit the project's si…" at bounding box center [514, 421] width 0 height 11
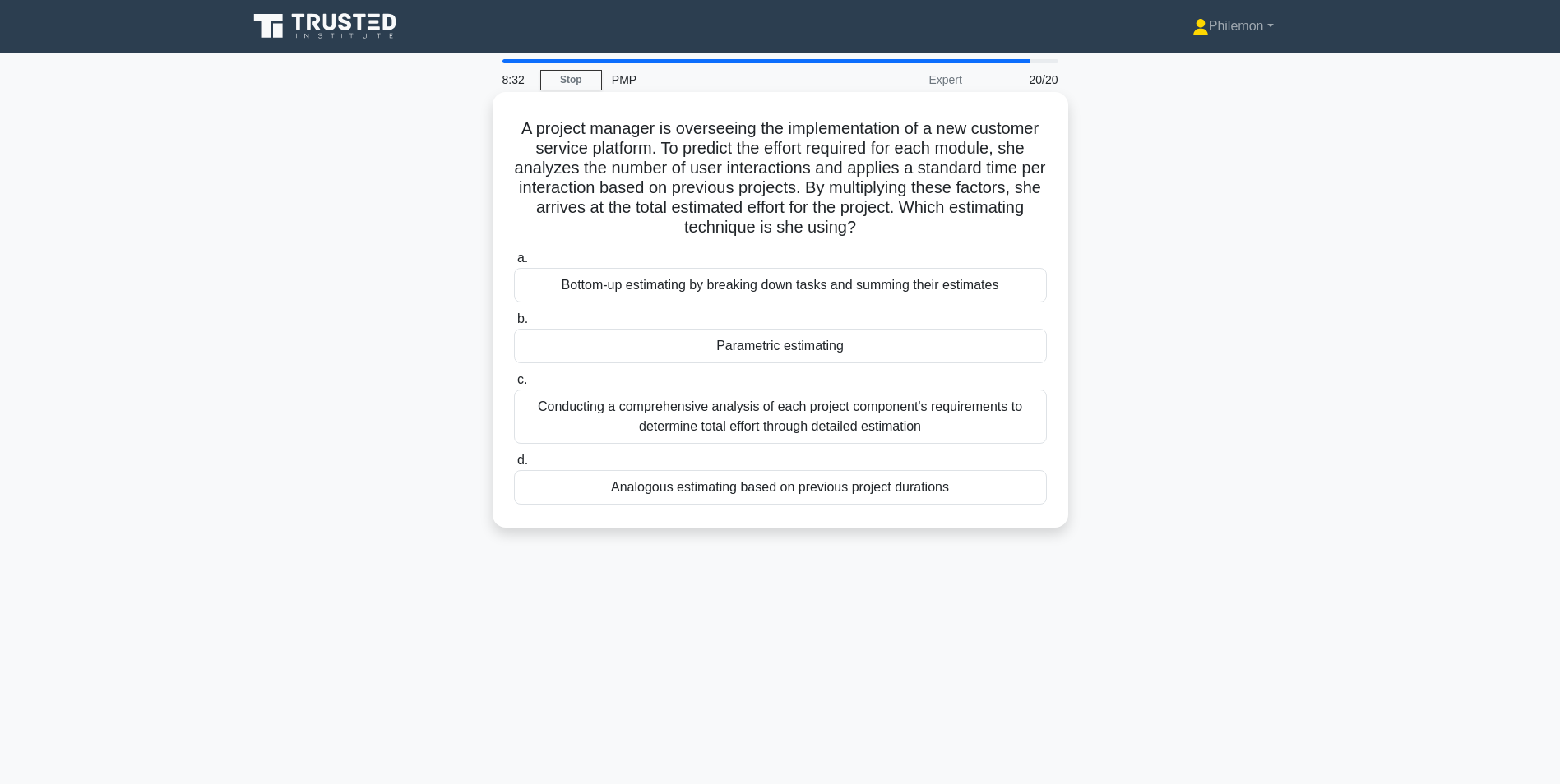
click at [755, 427] on div "Conducting a comprehensive analysis of each project component's requirements to…" at bounding box center [781, 417] width 533 height 54
click at [514, 386] on input "c. Conducting a comprehensive analysis of each project component's requirements…" at bounding box center [514, 380] width 0 height 11
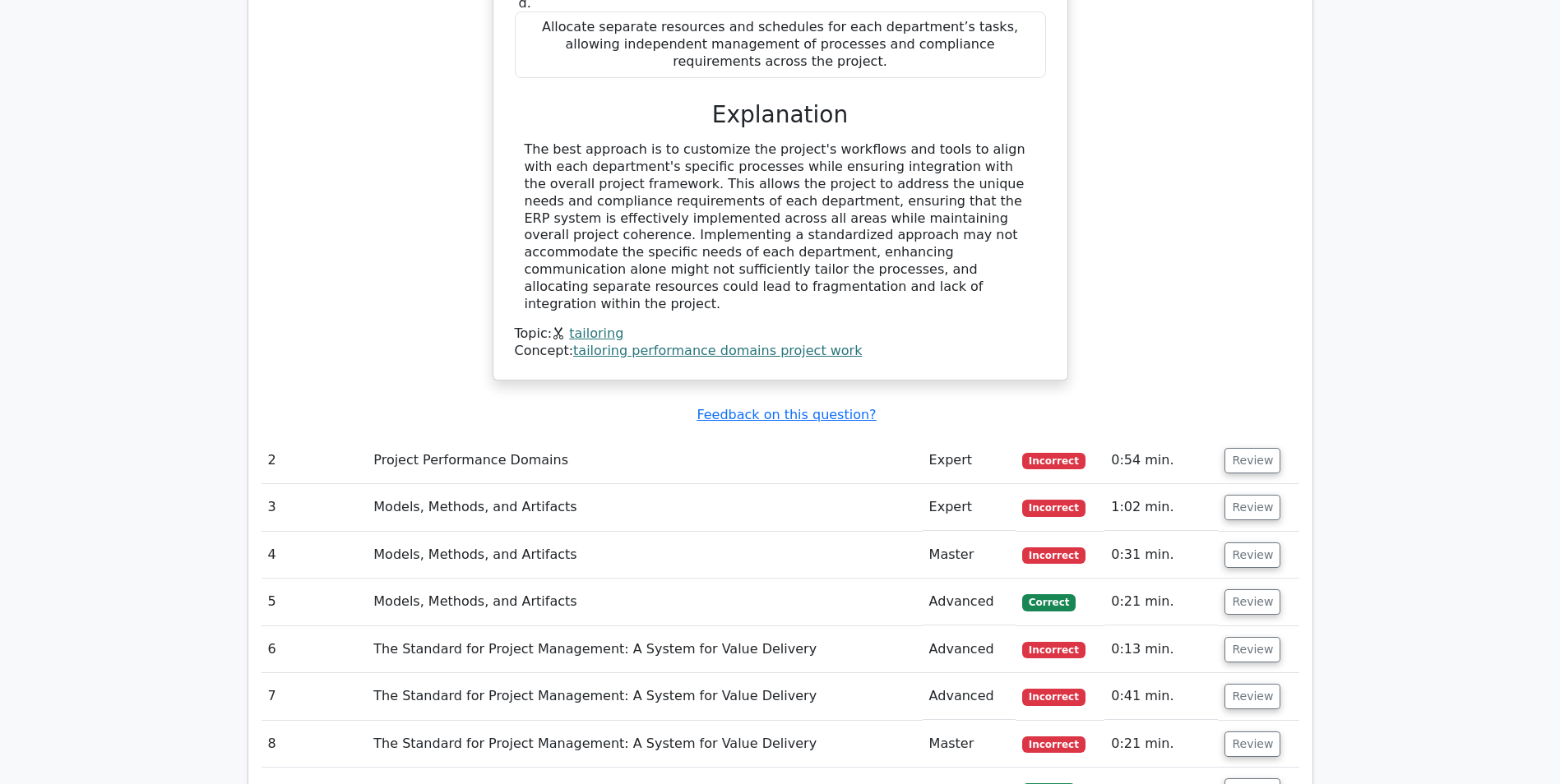
scroll to position [1644, 0]
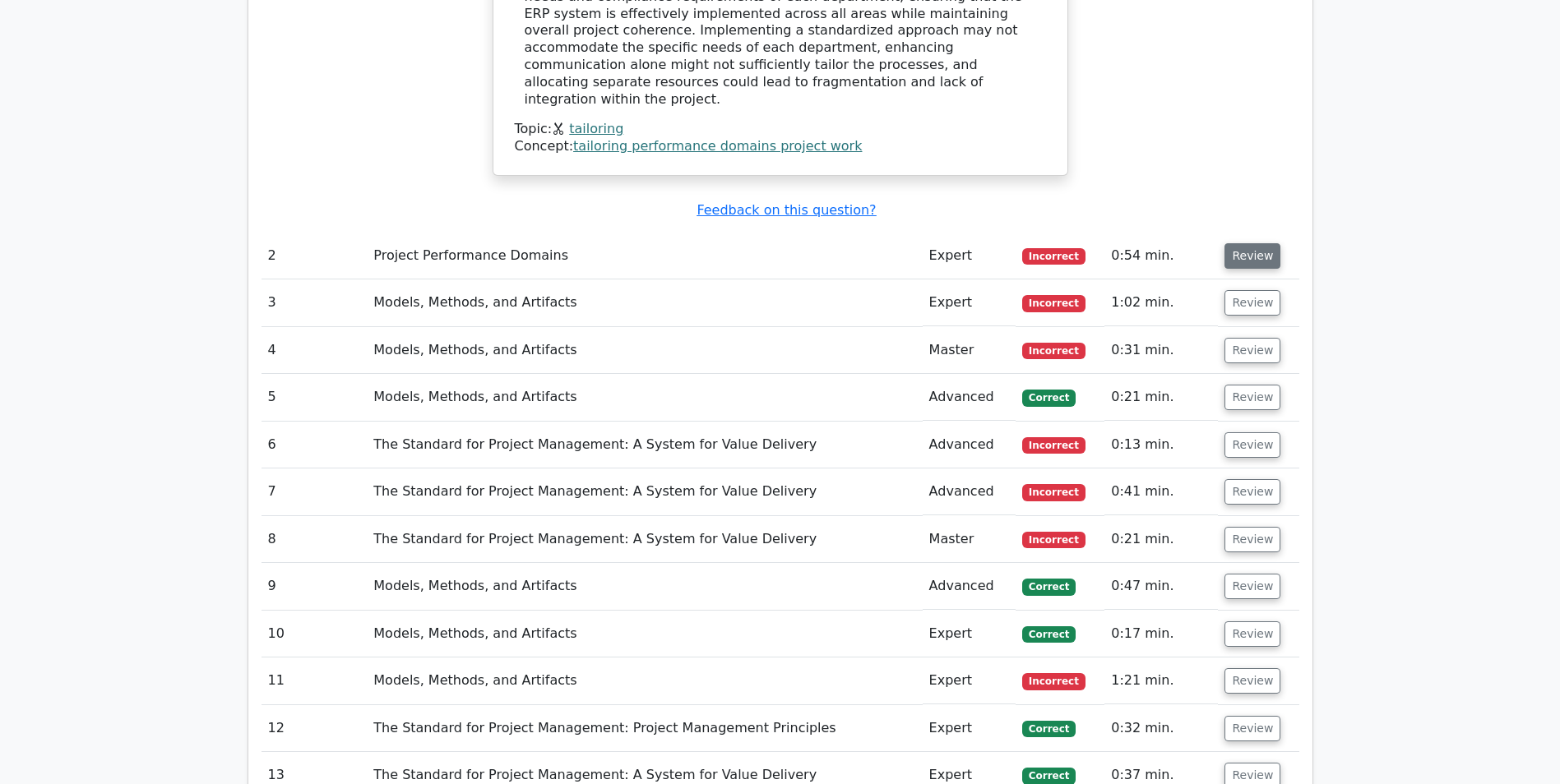
click at [1251, 243] on button "Review" at bounding box center [1253, 256] width 56 height 25
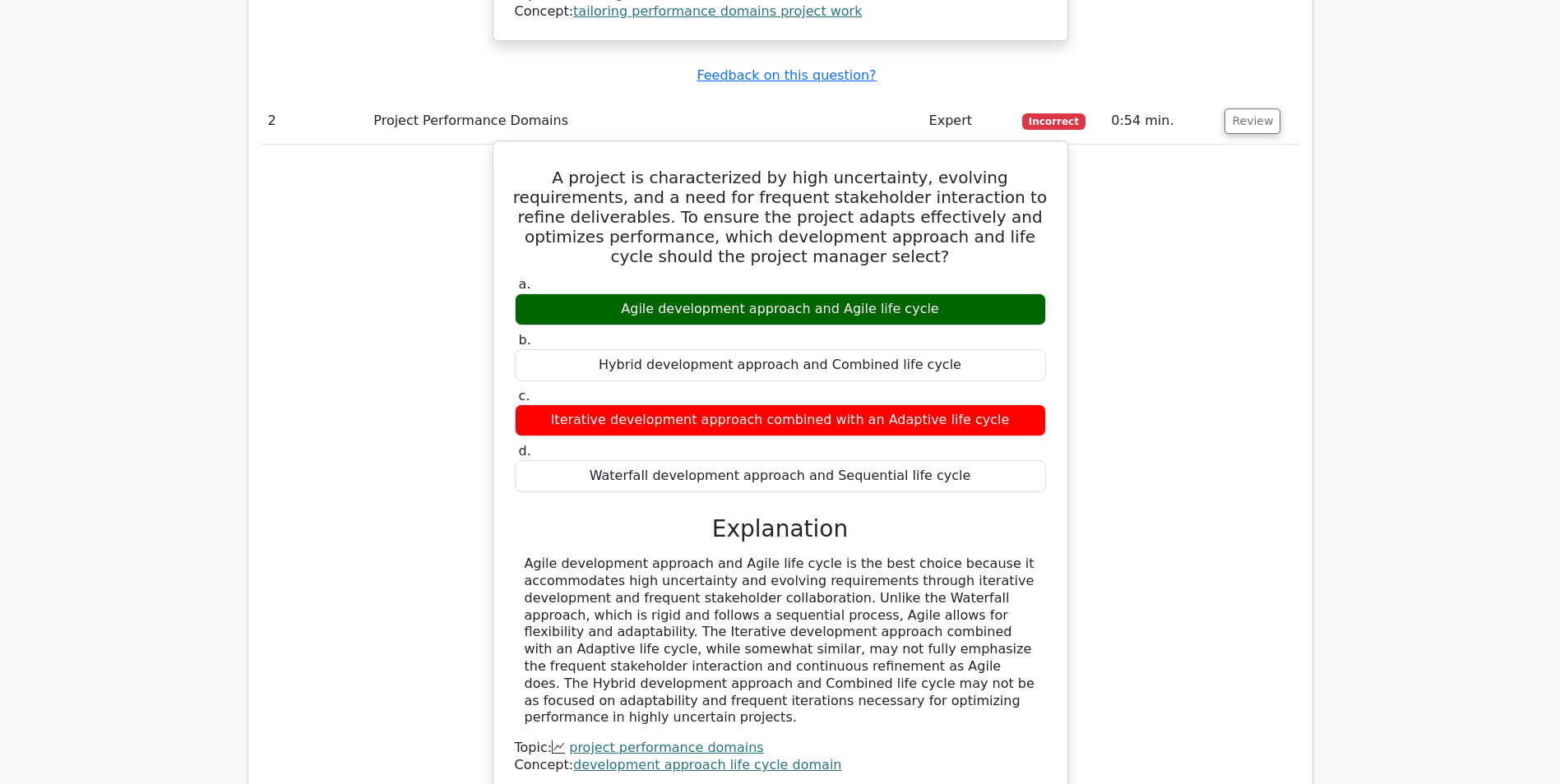
scroll to position [1809, 0]
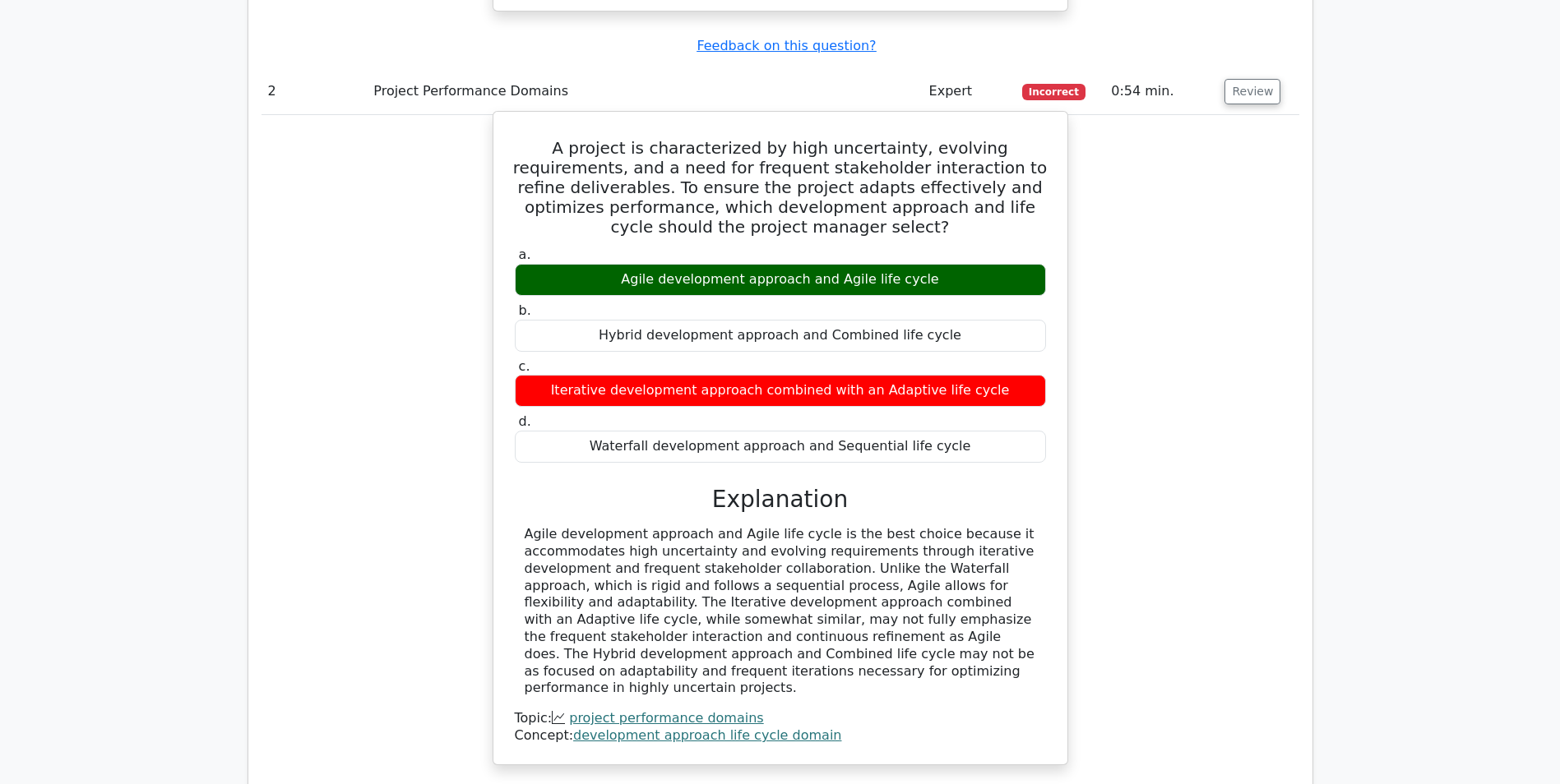
drag, startPoint x: 640, startPoint y: 209, endPoint x: 935, endPoint y: 211, distance: 295.0
click at [935, 264] on div "Agile development approach and Agile life cycle" at bounding box center [780, 279] width 531 height 32
drag, startPoint x: 569, startPoint y: 321, endPoint x: 992, endPoint y: 319, distance: 423.0
click at [992, 374] on div "Iterative development approach combined with an Adaptive life cycle" at bounding box center [780, 390] width 531 height 32
copy div "Iterative development approach combined with an Adaptive life cycle"
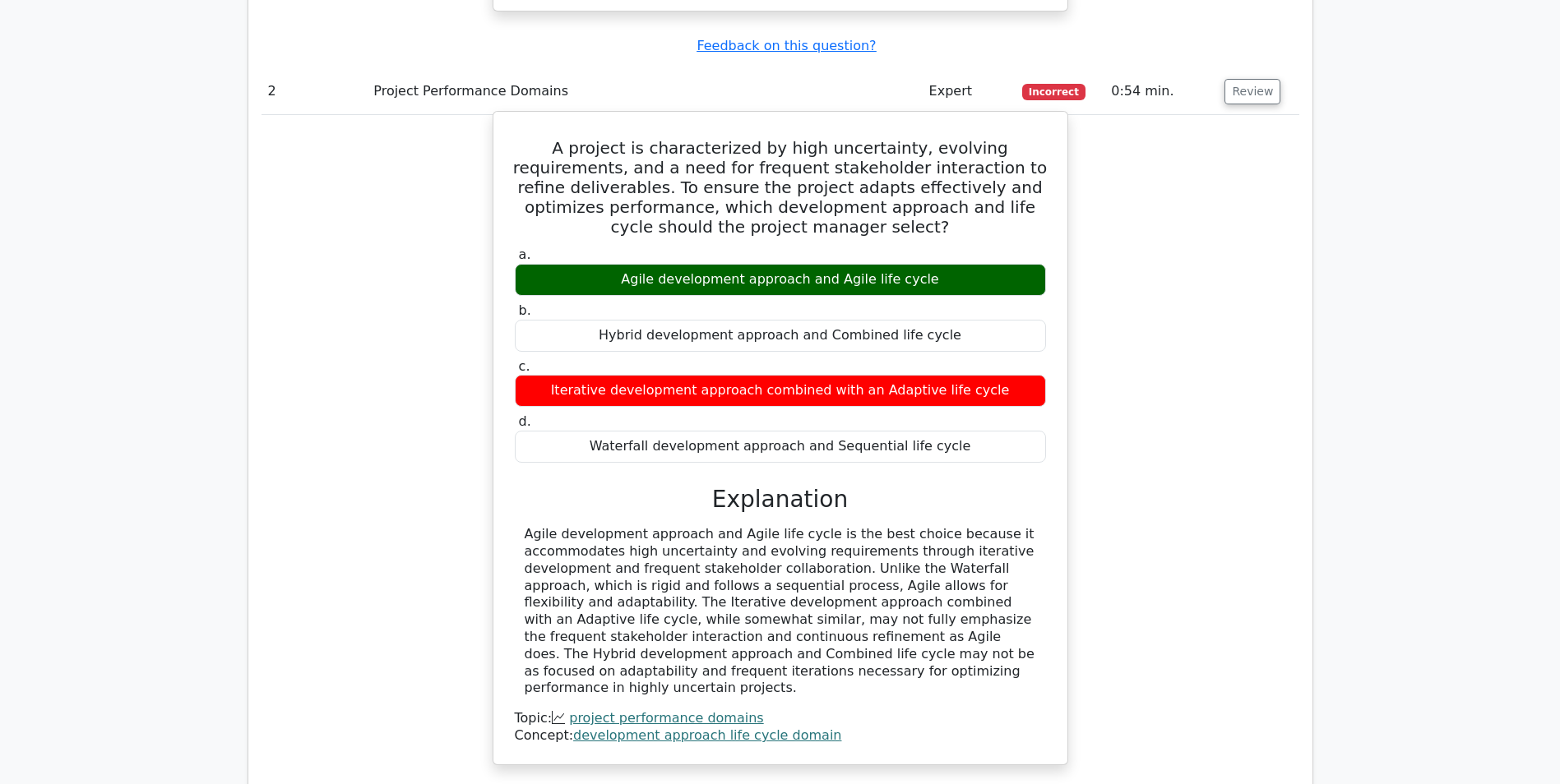
click at [585, 526] on div "Agile development approach and Agile life cycle is the best choice because it a…" at bounding box center [781, 612] width 512 height 171
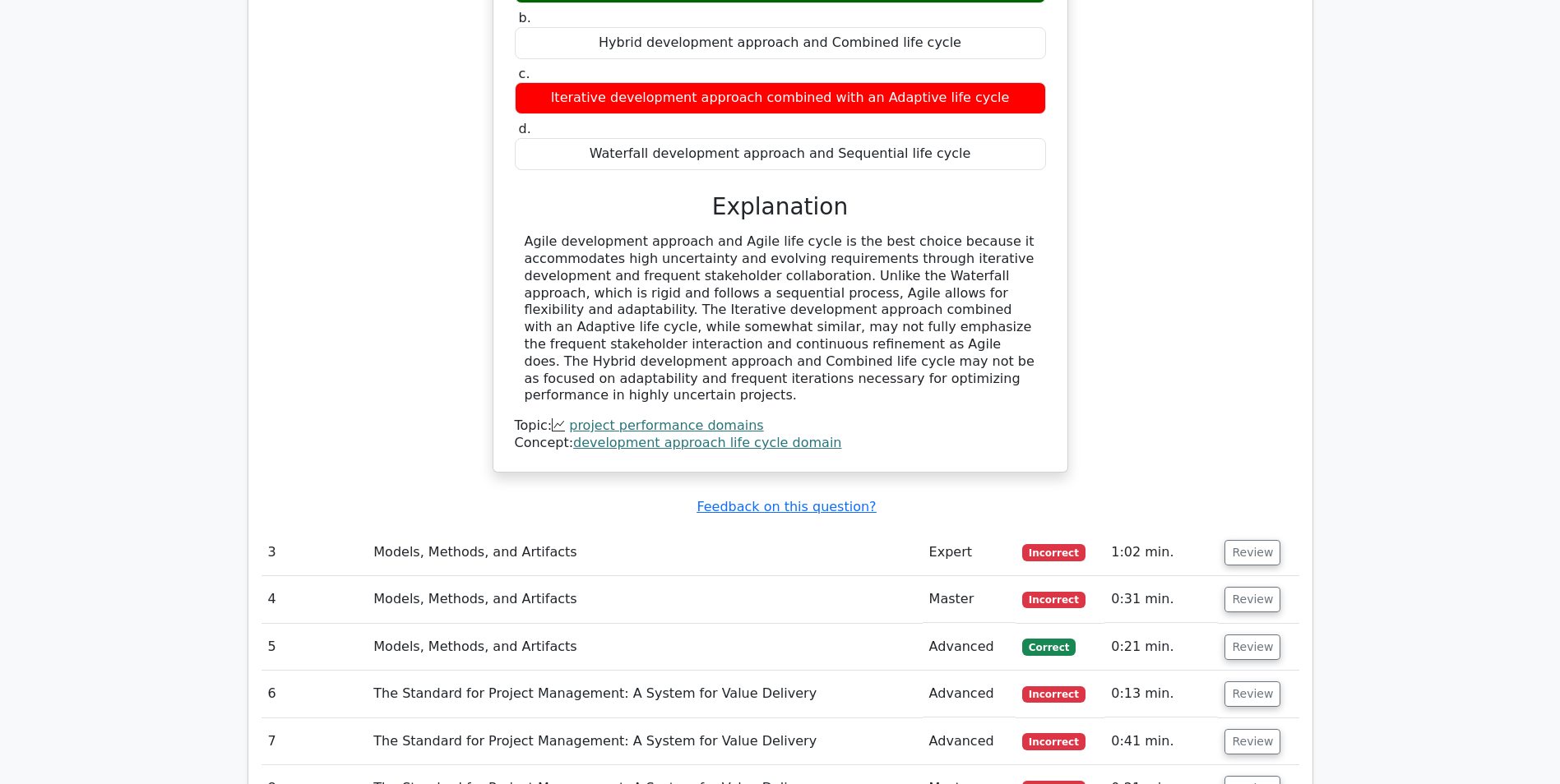
scroll to position [2138, 0]
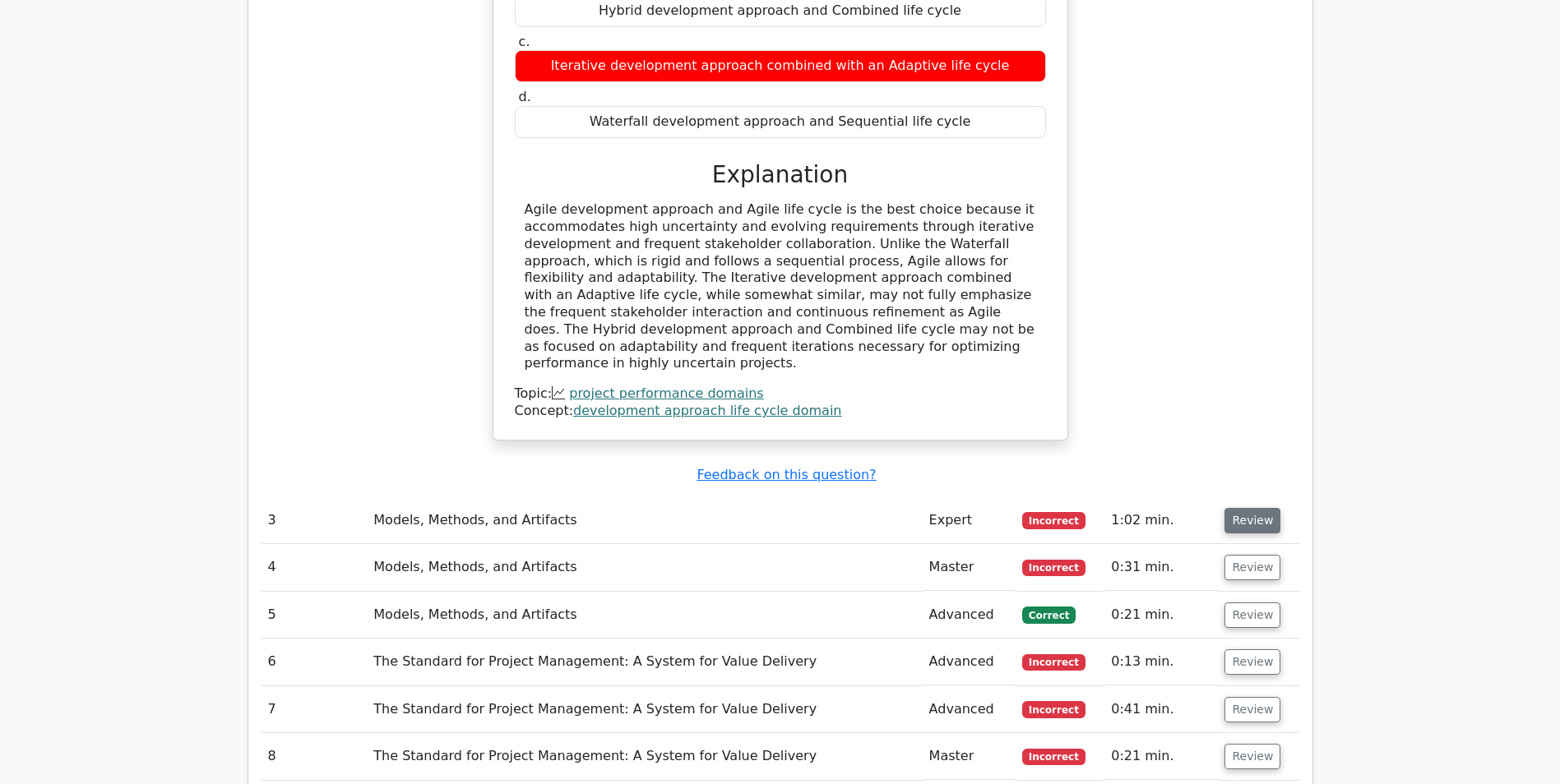
click at [1243, 508] on button "Review" at bounding box center [1253, 520] width 56 height 25
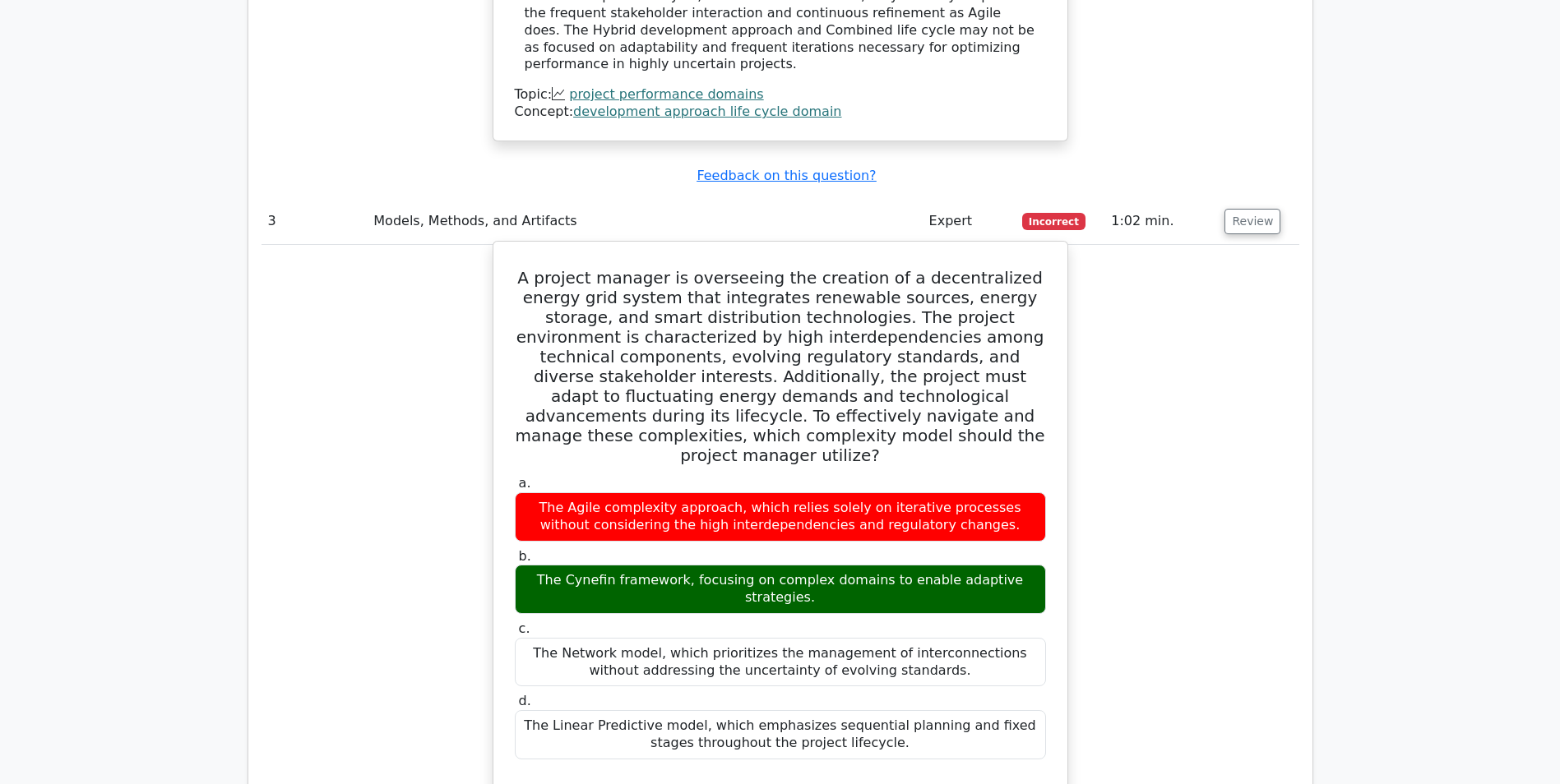
scroll to position [2466, 0]
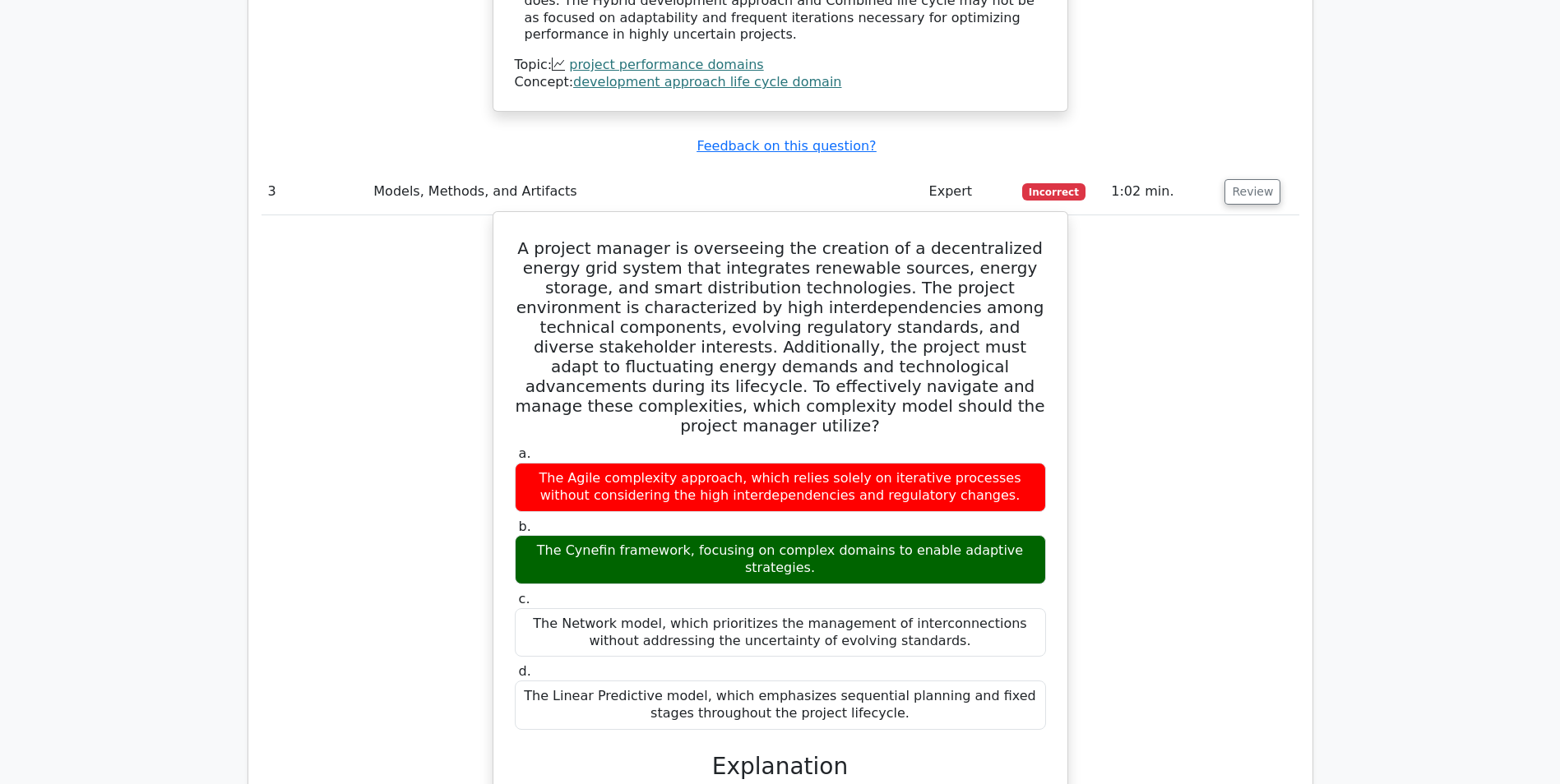
drag, startPoint x: 530, startPoint y: 441, endPoint x: 665, endPoint y: 441, distance: 135.0
click at [665, 535] on div "The Cynefin framework, focusing on complex domains to enable adaptive strategie…" at bounding box center [780, 560] width 531 height 49
copy div "The Cynefin framework"
click at [908, 252] on h5 "A project manager is overseeing the creation of a decentralized energy grid sys…" at bounding box center [781, 337] width 535 height 197
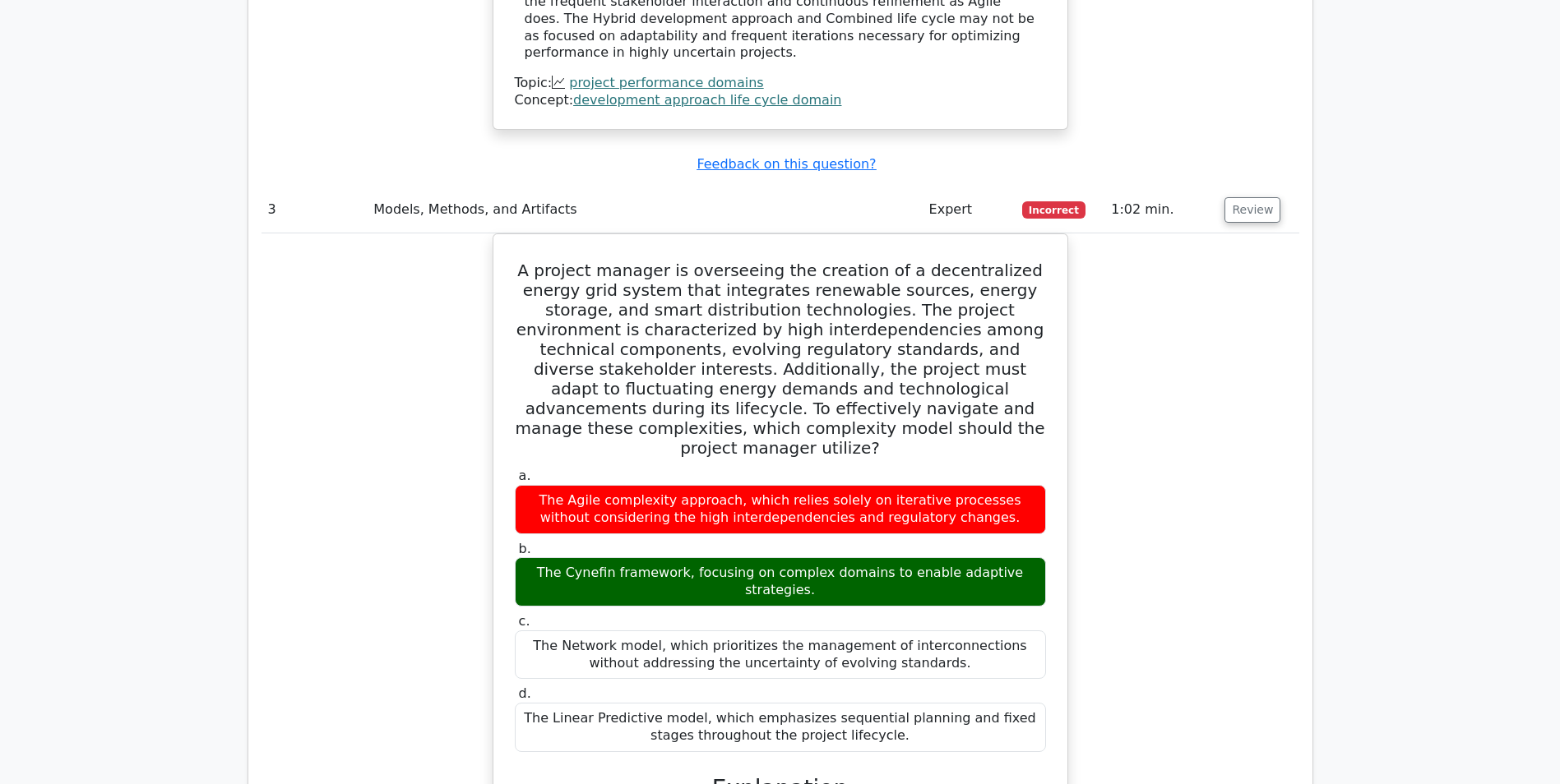
scroll to position [2302, 0]
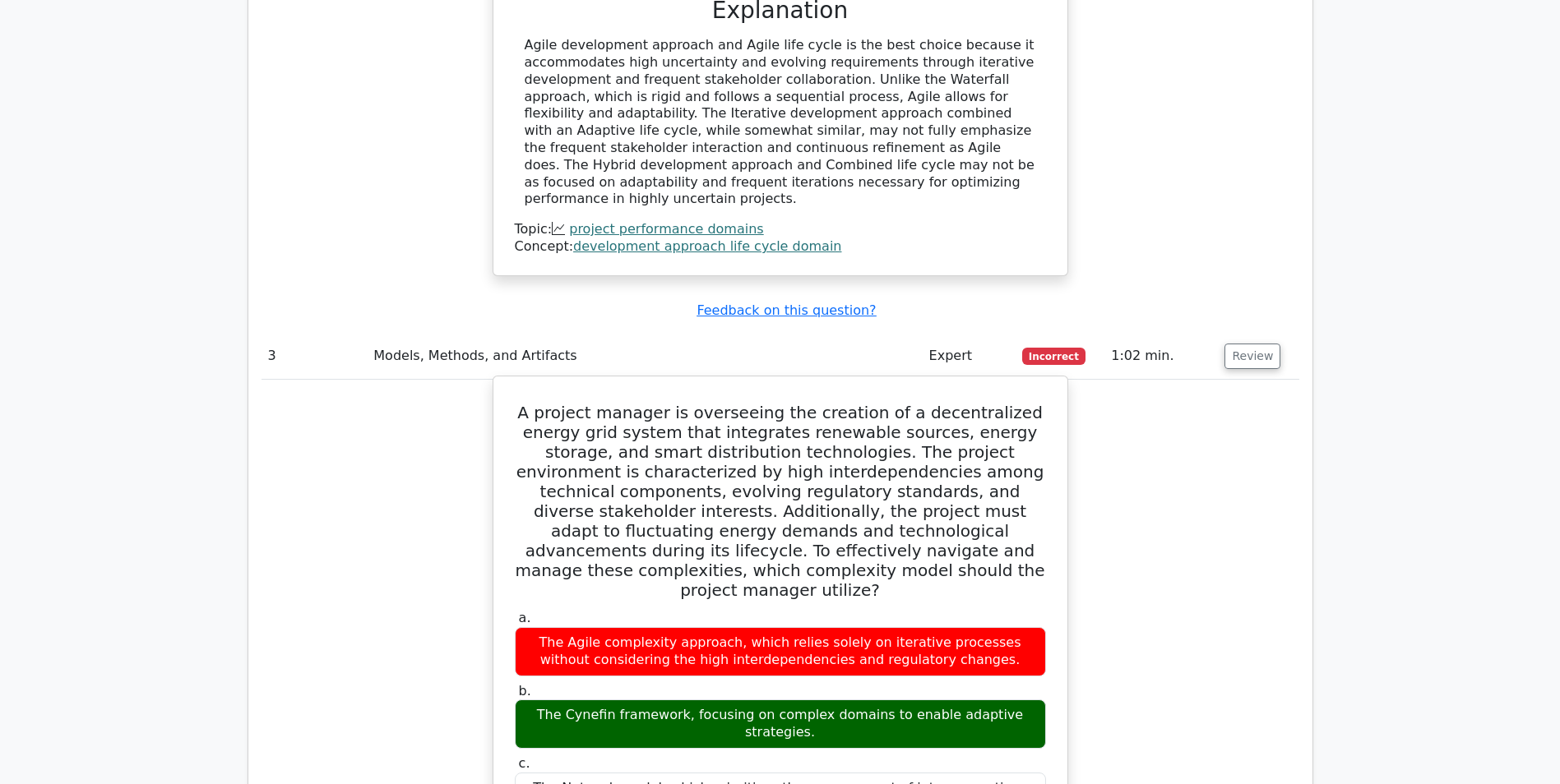
drag, startPoint x: 564, startPoint y: 735, endPoint x: 697, endPoint y: 742, distance: 133.2
copy div "Linear Predictive model"
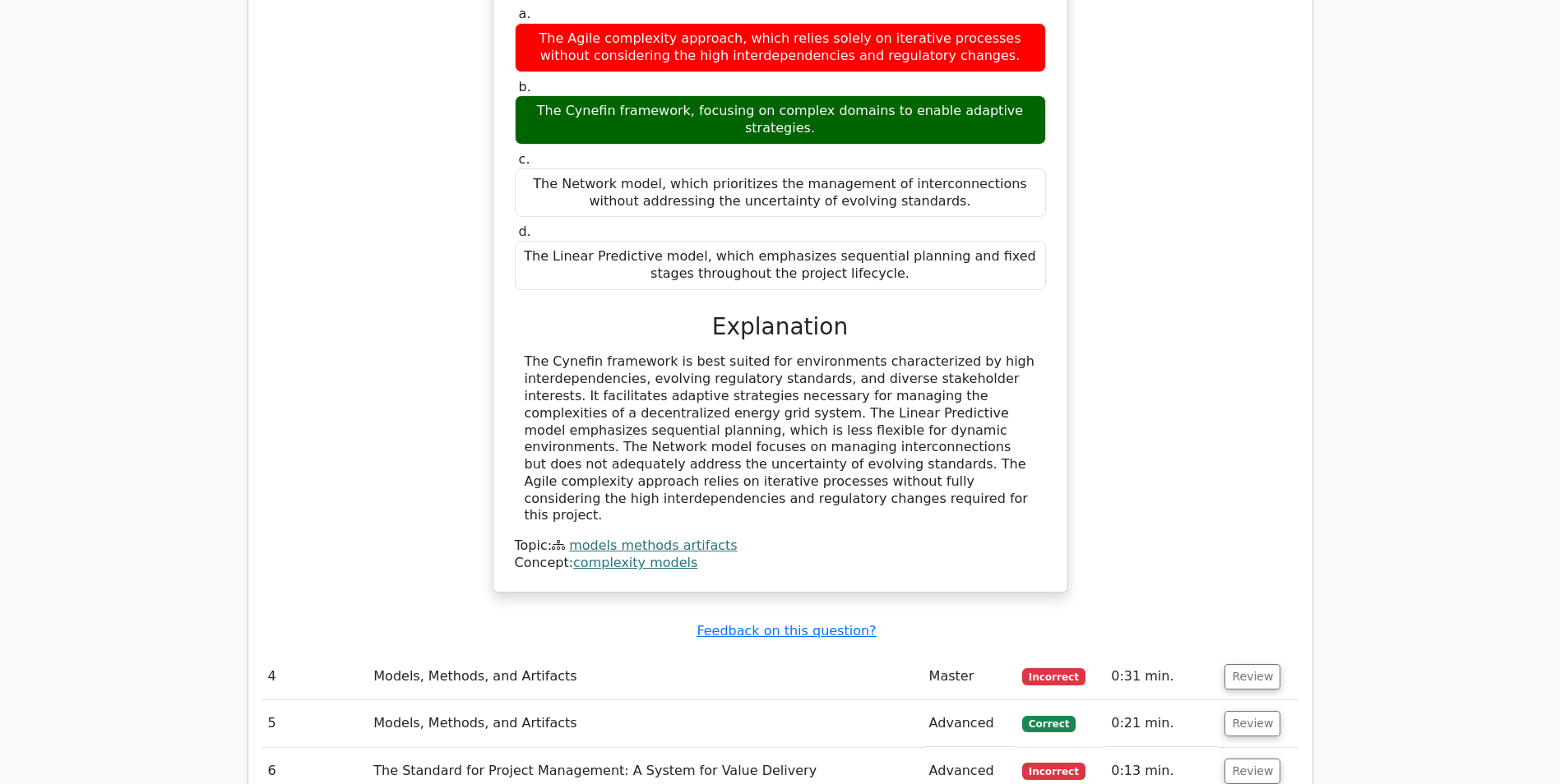
scroll to position [2959, 0]
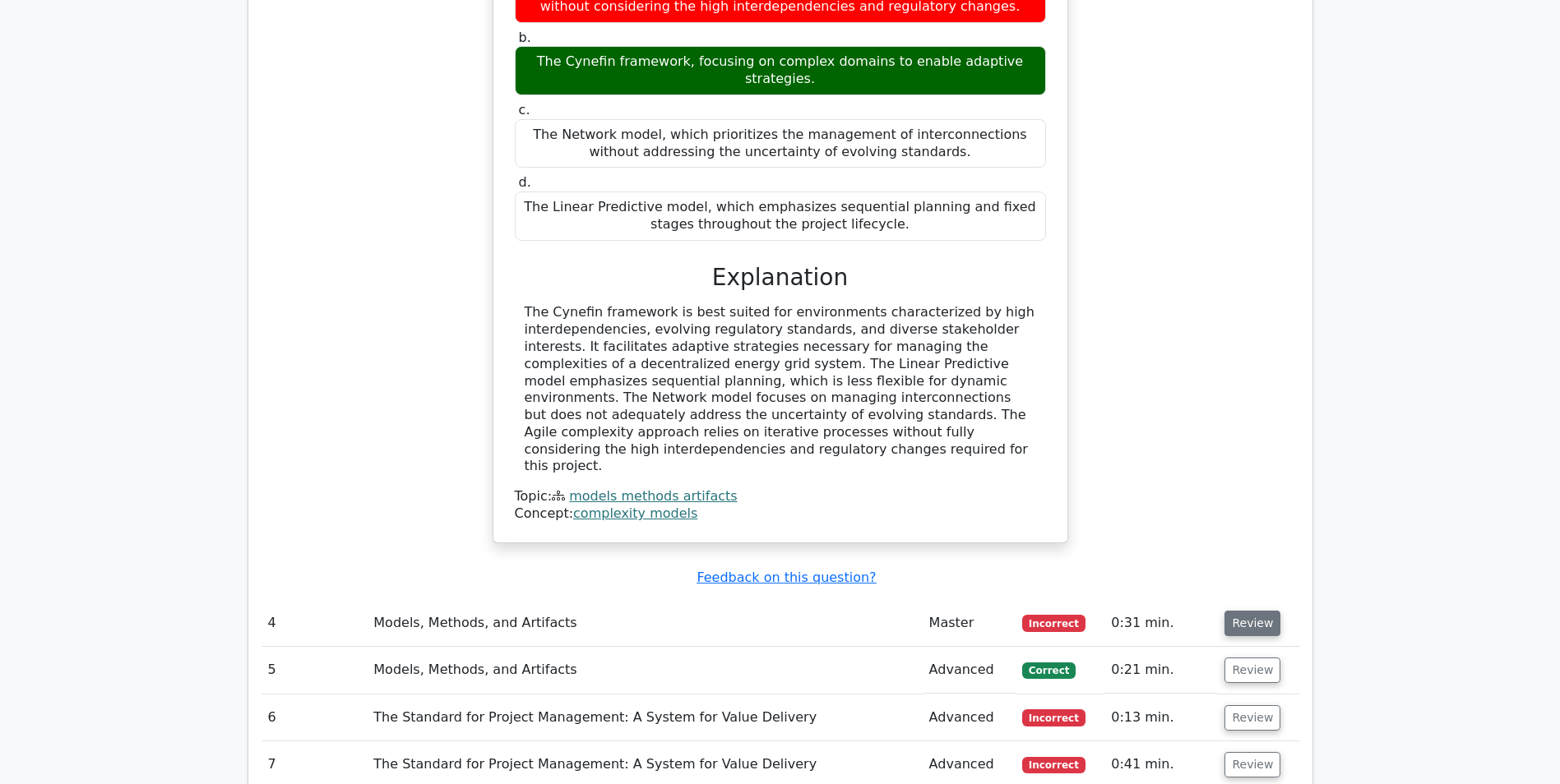
click at [1237, 611] on button "Review" at bounding box center [1253, 623] width 56 height 25
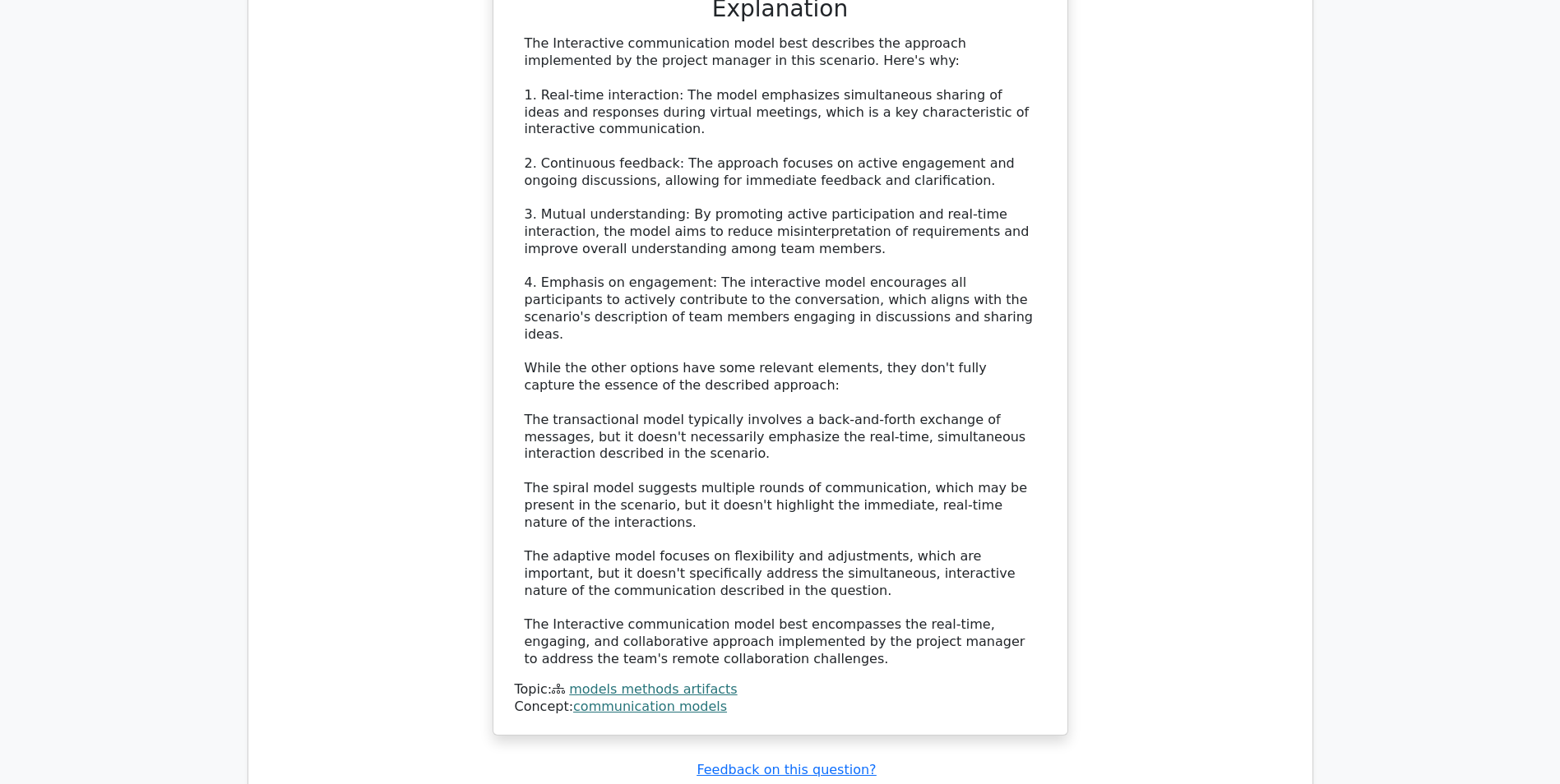
scroll to position [4275, 0]
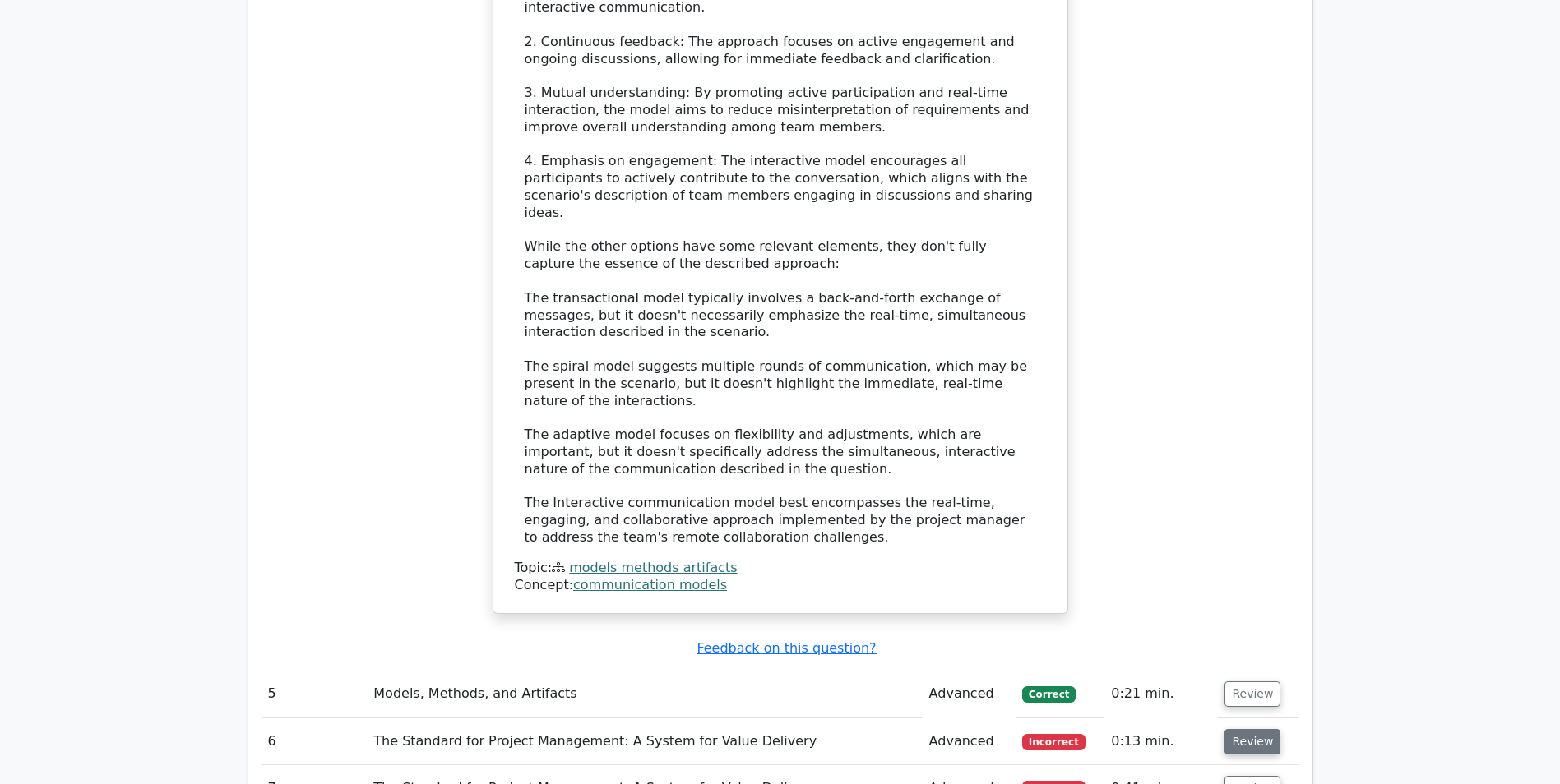
click at [1233, 730] on button "Review" at bounding box center [1253, 742] width 56 height 25
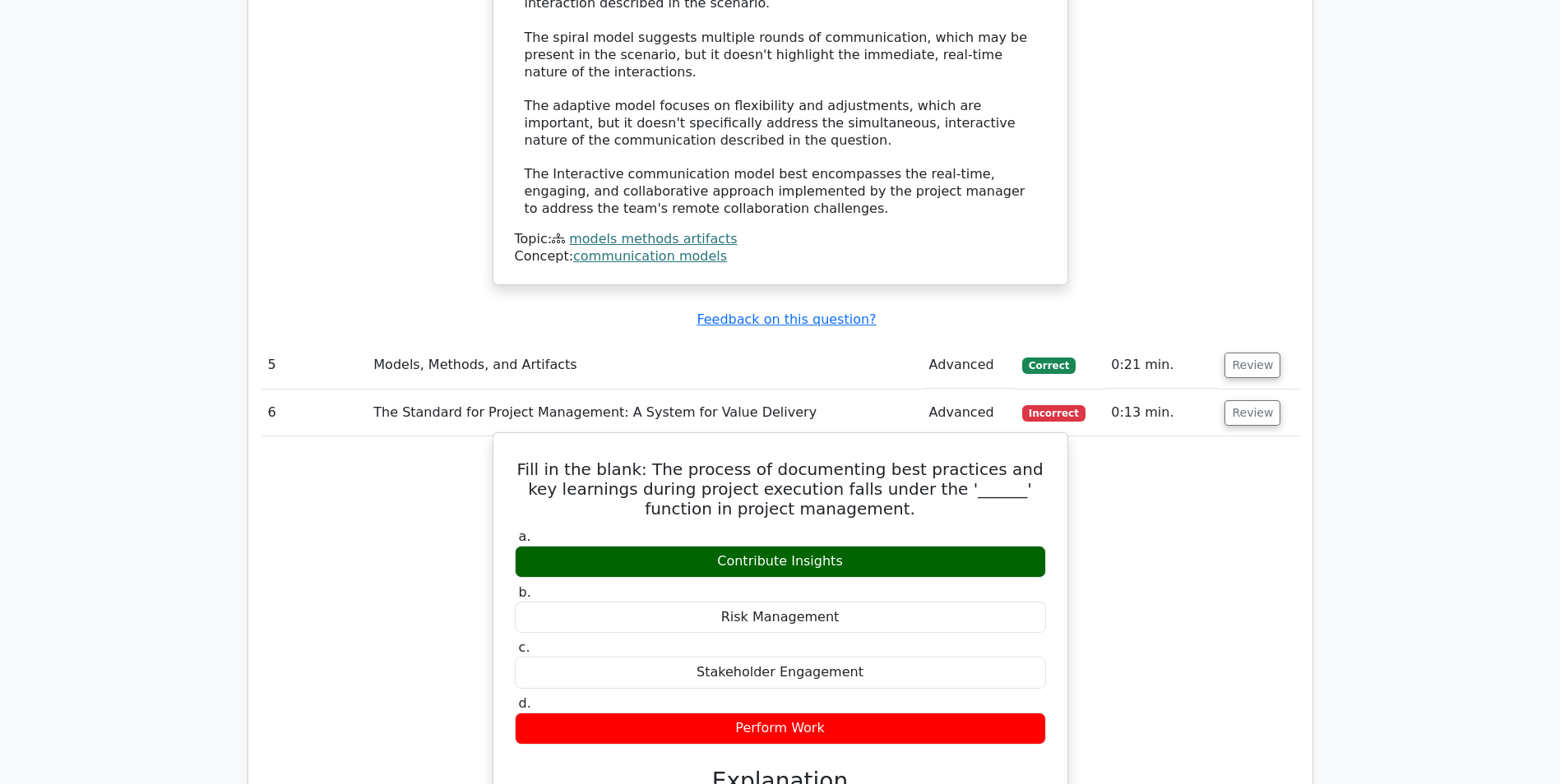
scroll to position [4768, 0]
